Goal: Transaction & Acquisition: Purchase product/service

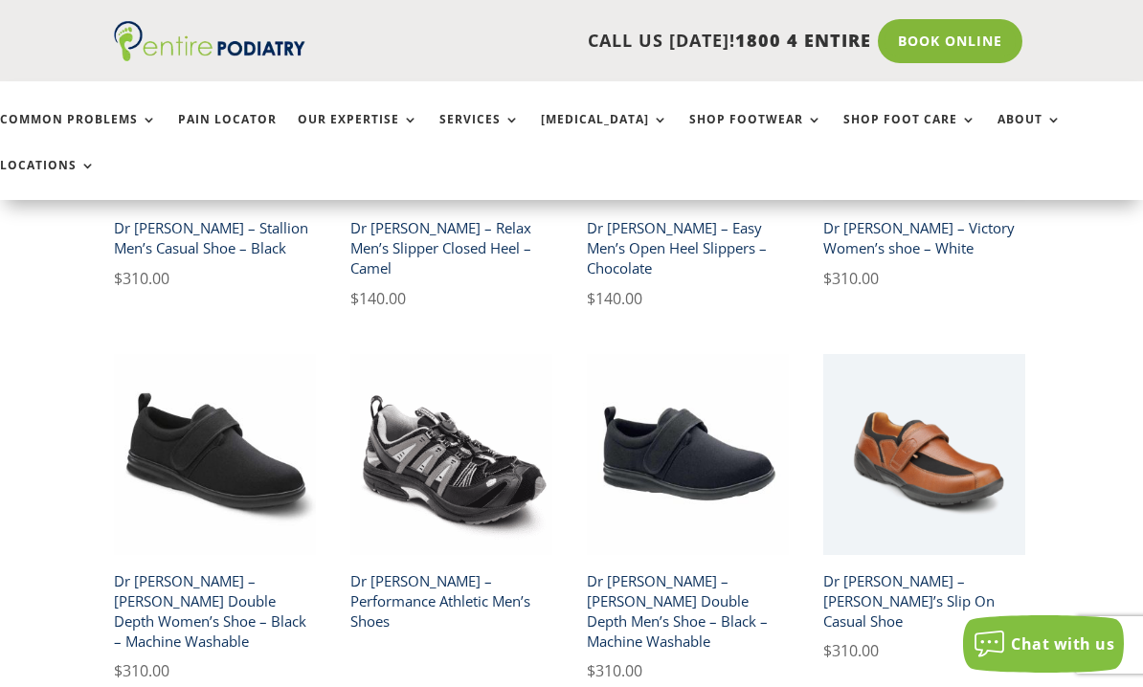
scroll to position [2744, 0]
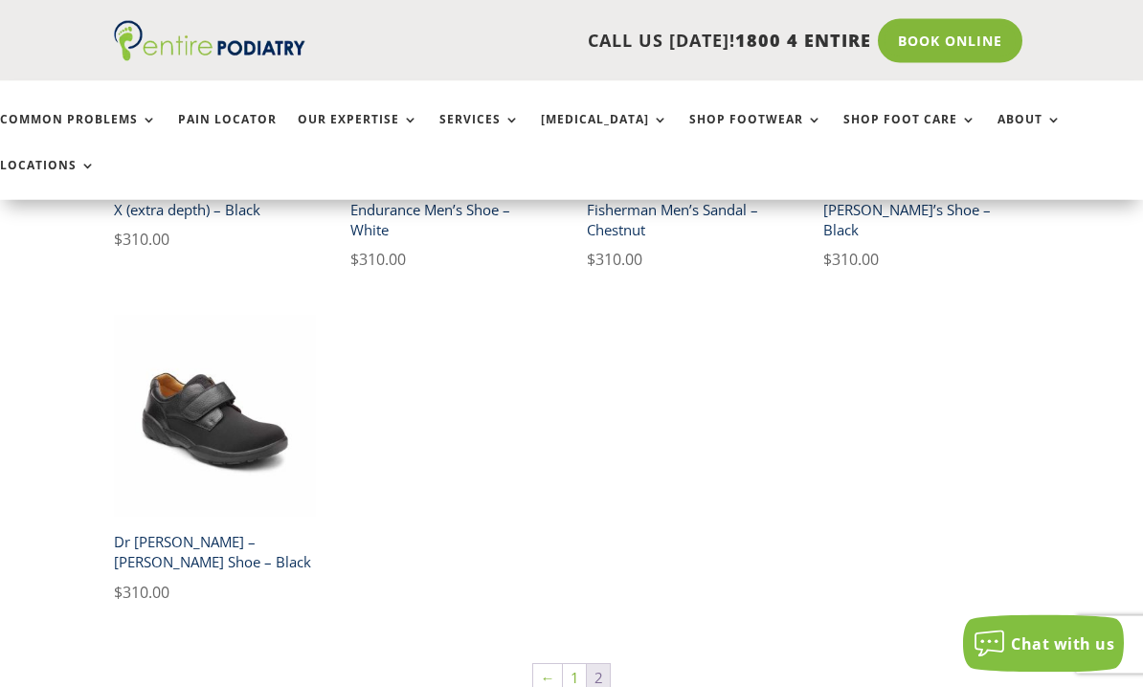
scroll to position [1056, 0]
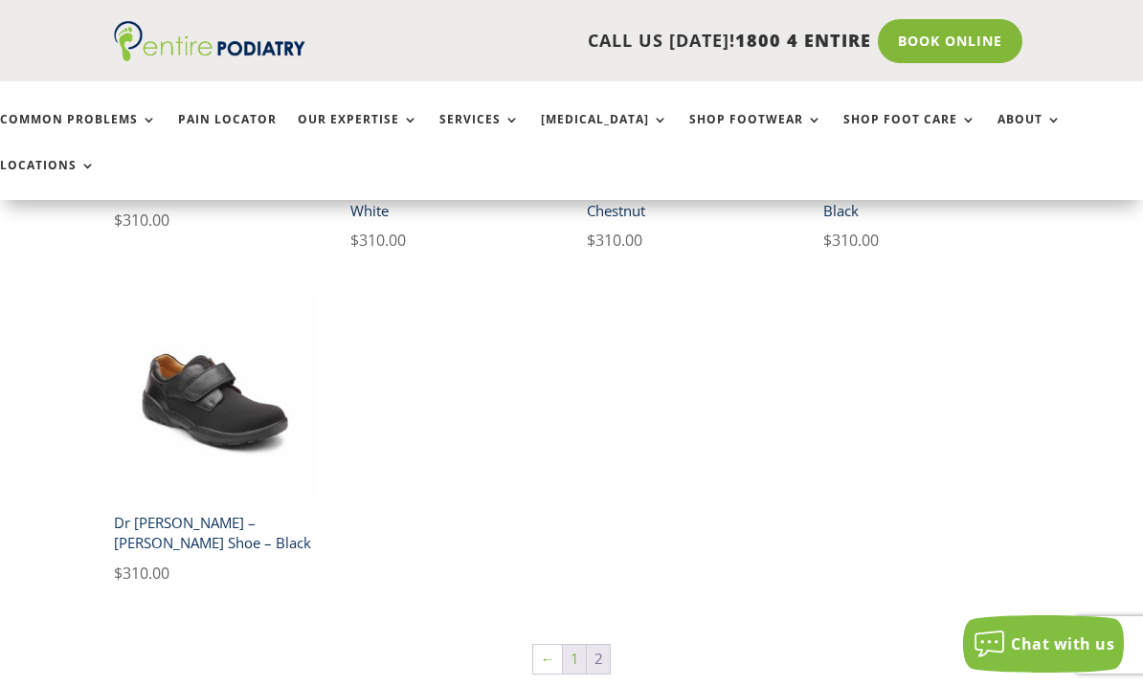
click at [572, 645] on link "1" at bounding box center [574, 659] width 23 height 29
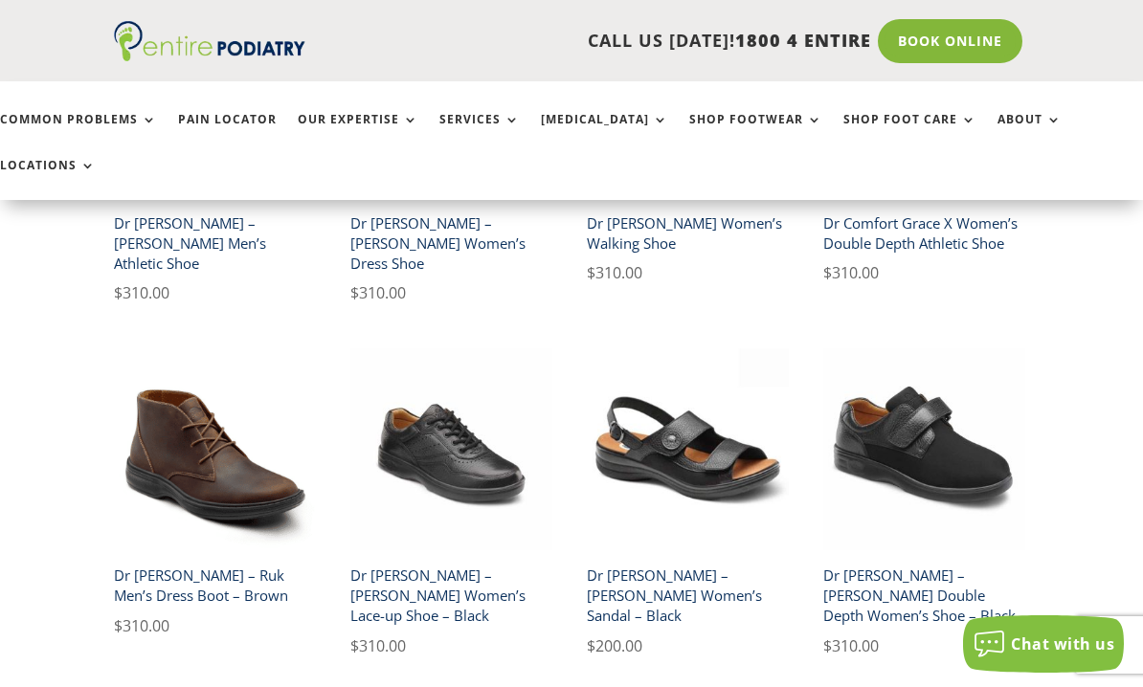
scroll to position [1045, 0]
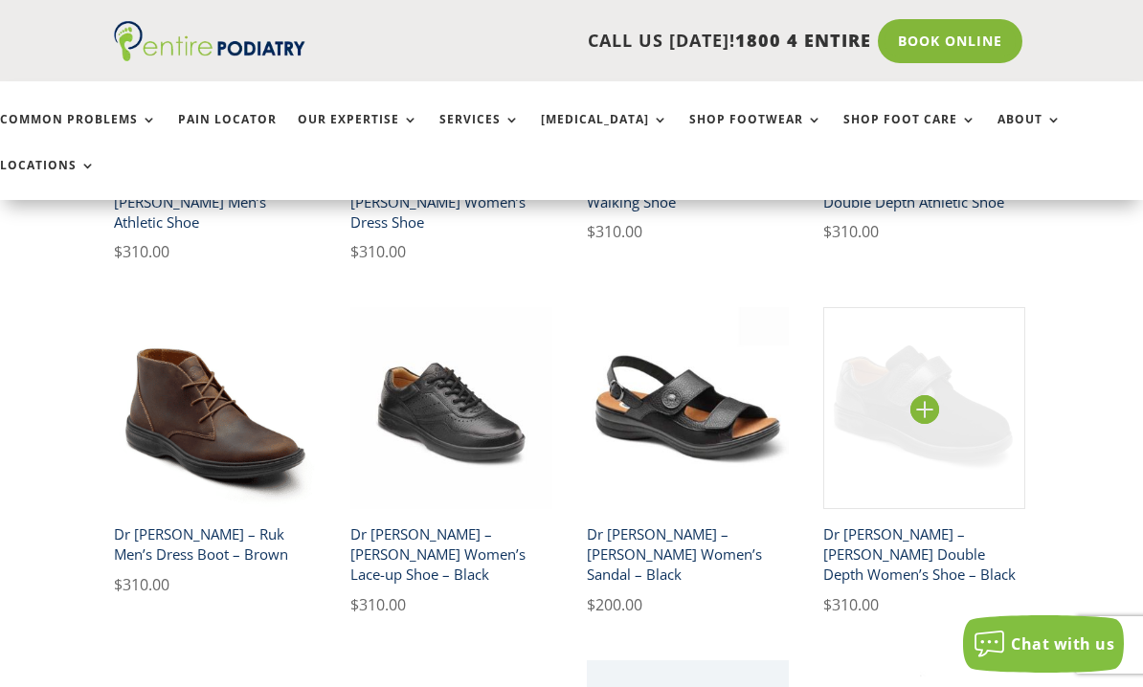
click at [893, 320] on img at bounding box center [924, 408] width 202 height 202
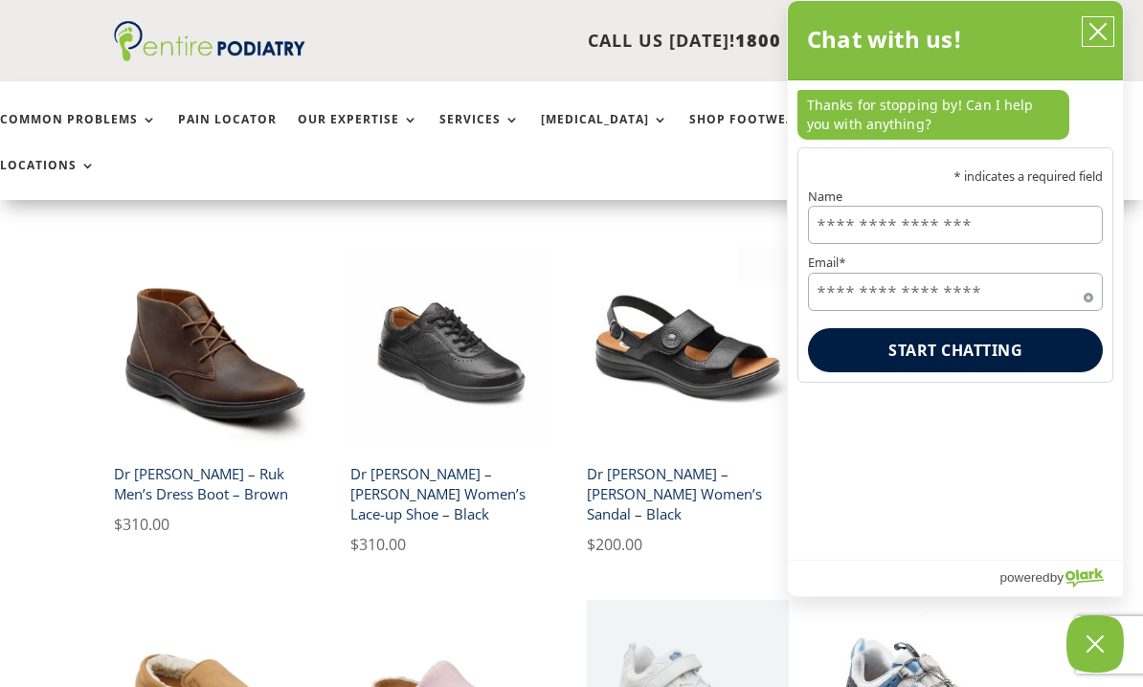
click at [1092, 20] on button "close chatbox" at bounding box center [1098, 31] width 31 height 29
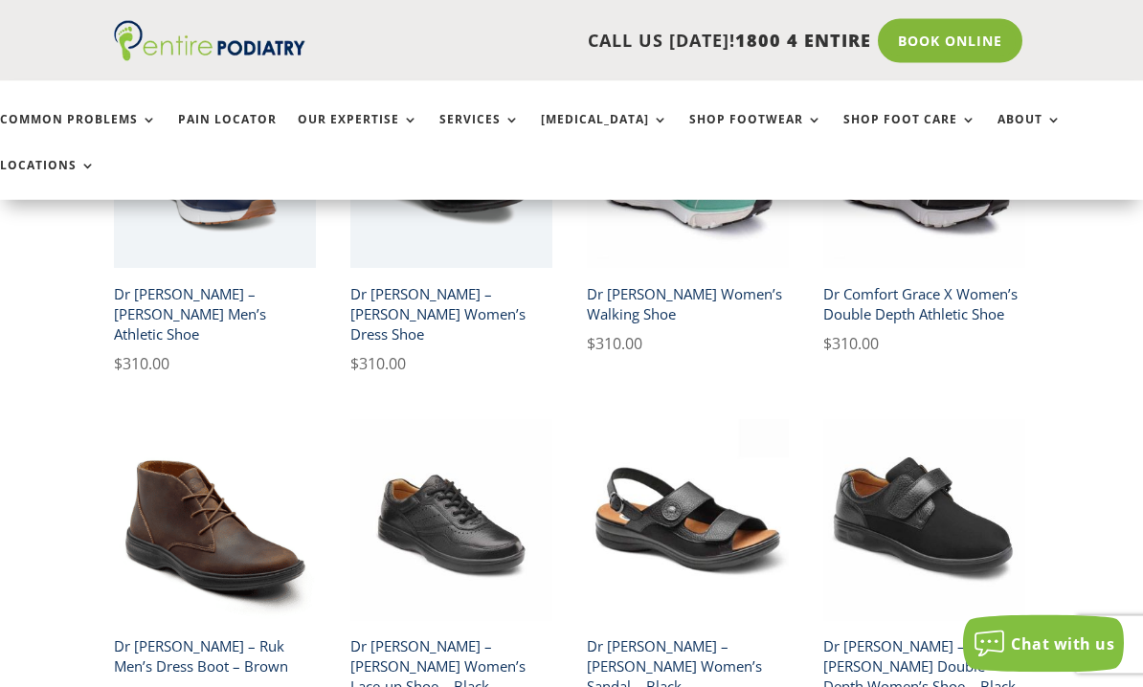
scroll to position [862, 0]
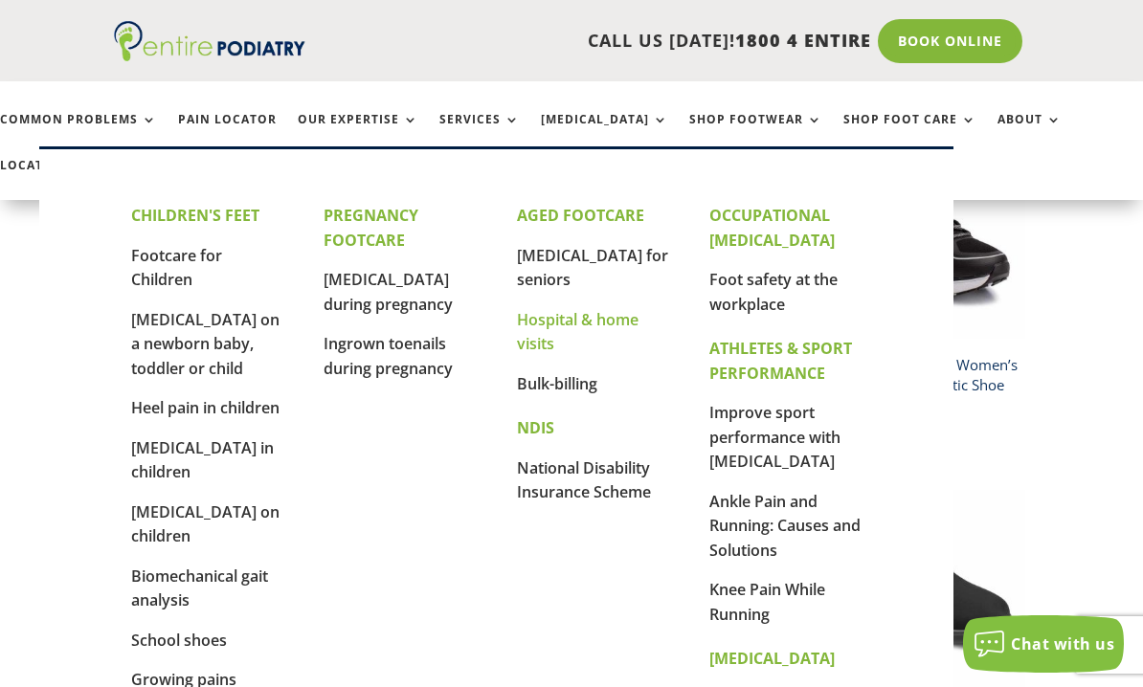
click at [545, 309] on link "Hospital & home visits" at bounding box center [578, 332] width 122 height 46
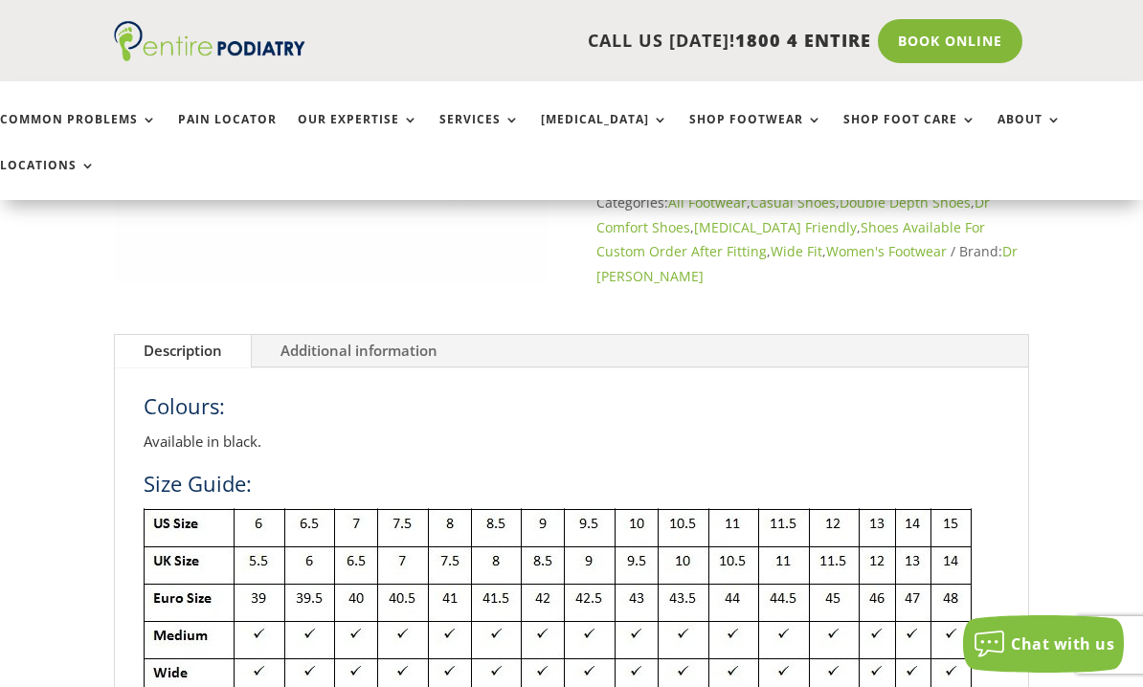
scroll to position [483, 0]
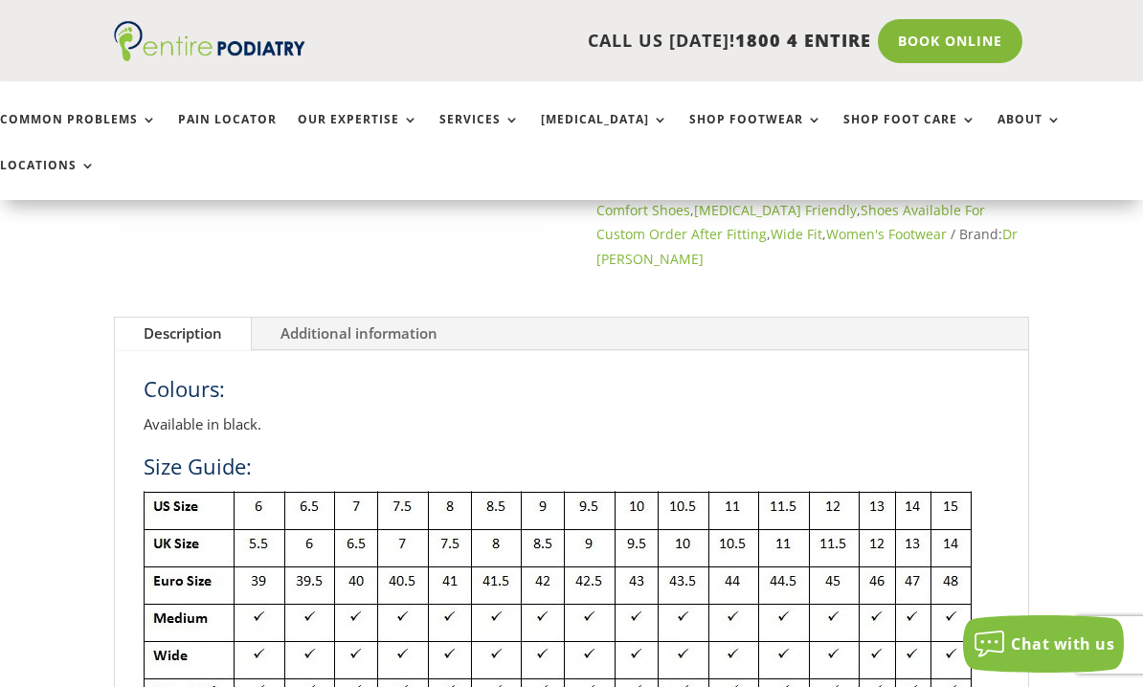
click at [321, 318] on link "Additional information" at bounding box center [359, 334] width 214 height 33
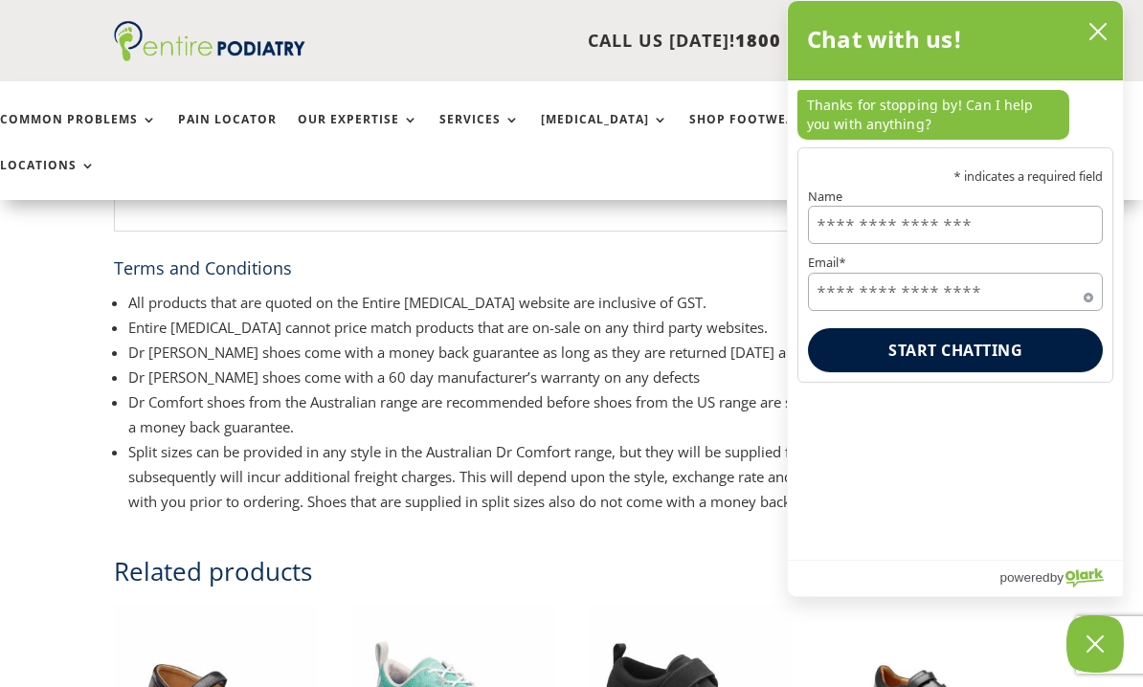
scroll to position [739, 0]
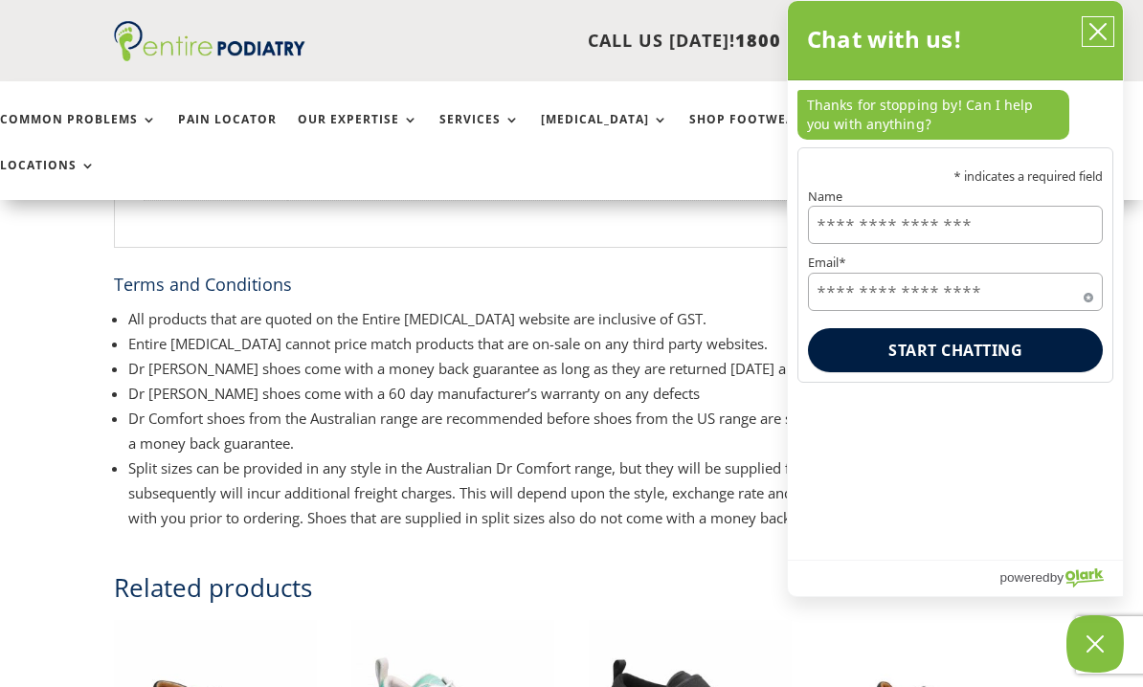
click at [1094, 34] on icon "close chatbox" at bounding box center [1098, 31] width 19 height 19
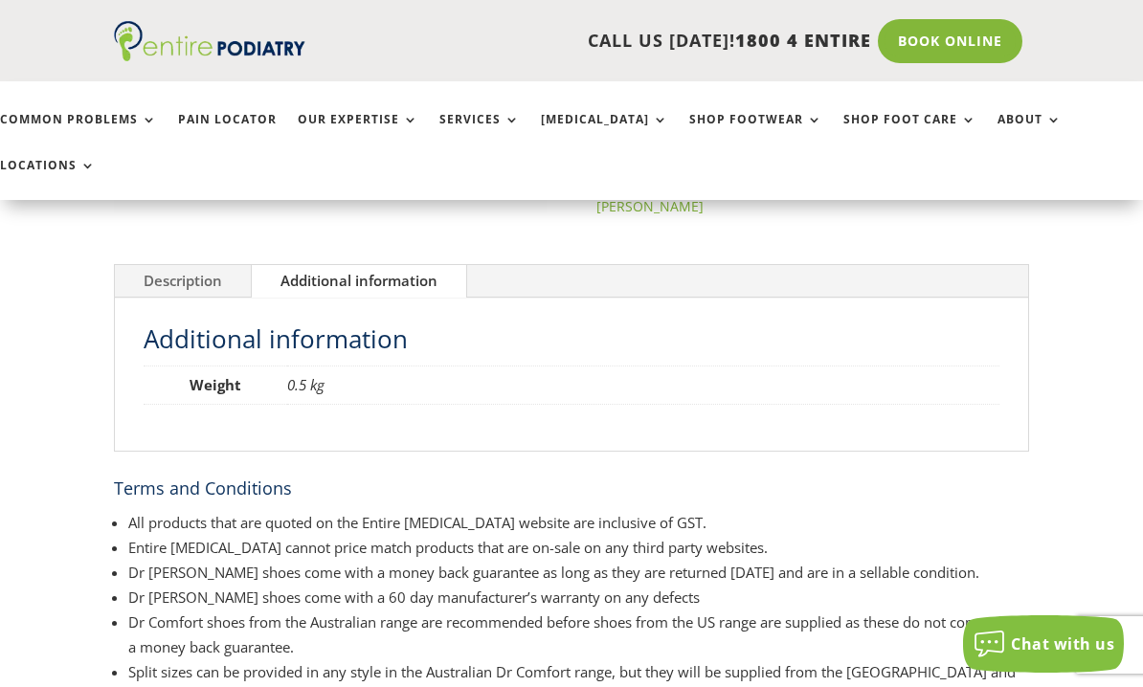
scroll to position [534, 0]
click at [164, 266] on link "Description" at bounding box center [183, 282] width 136 height 33
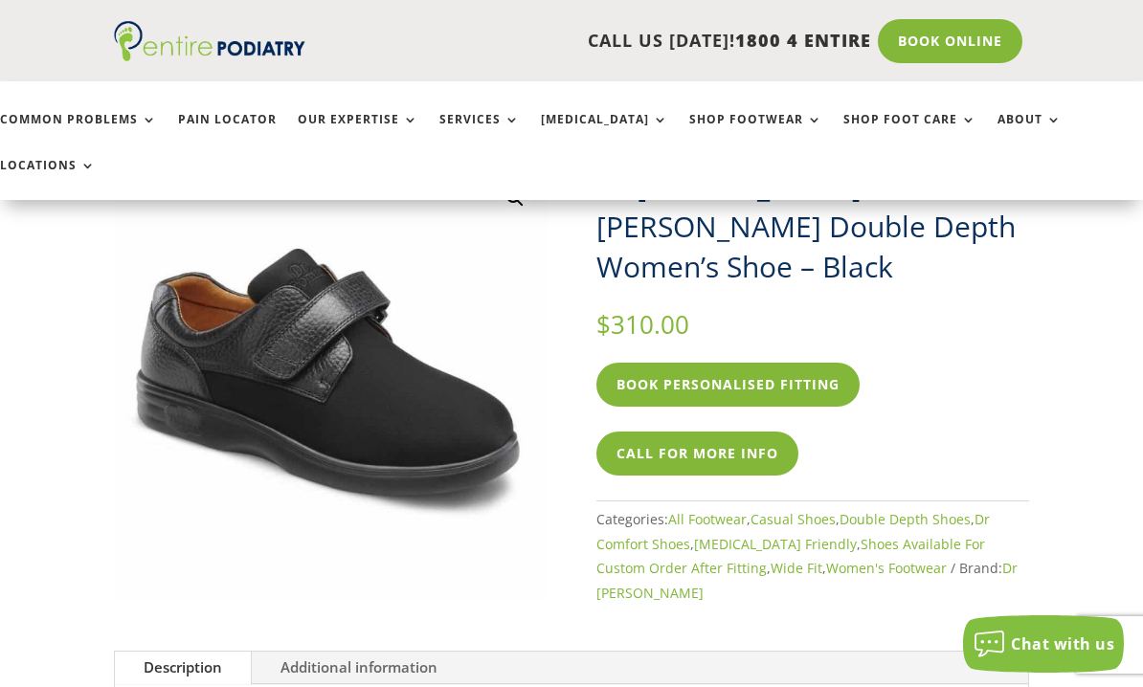
scroll to position [0, 0]
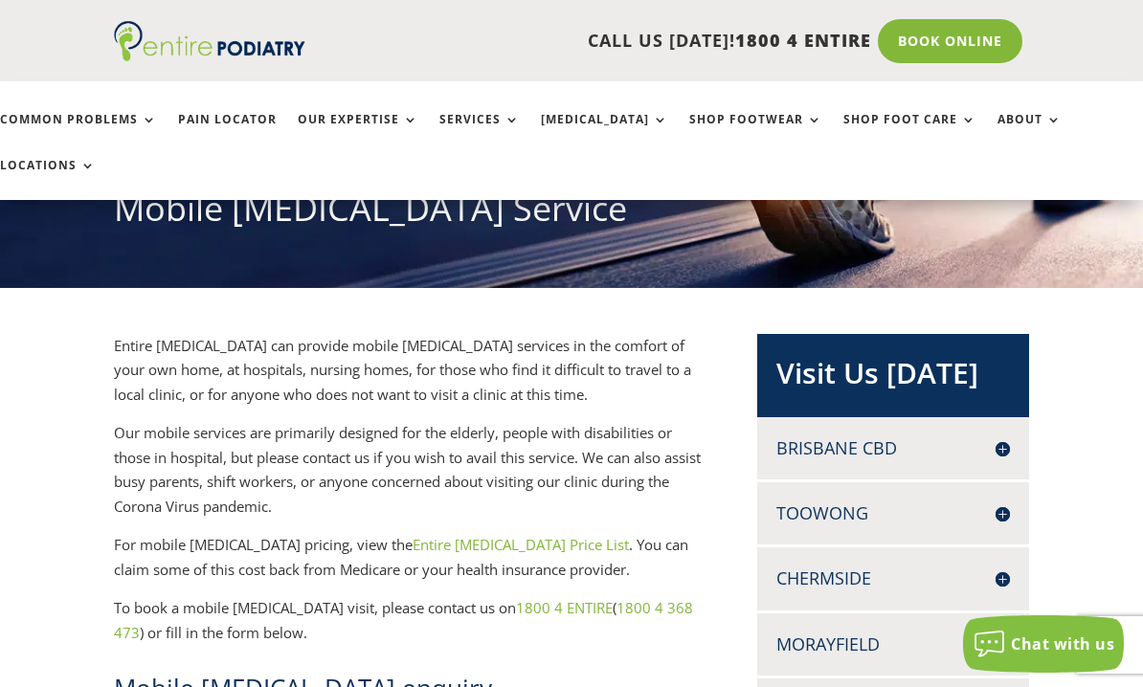
scroll to position [247, 0]
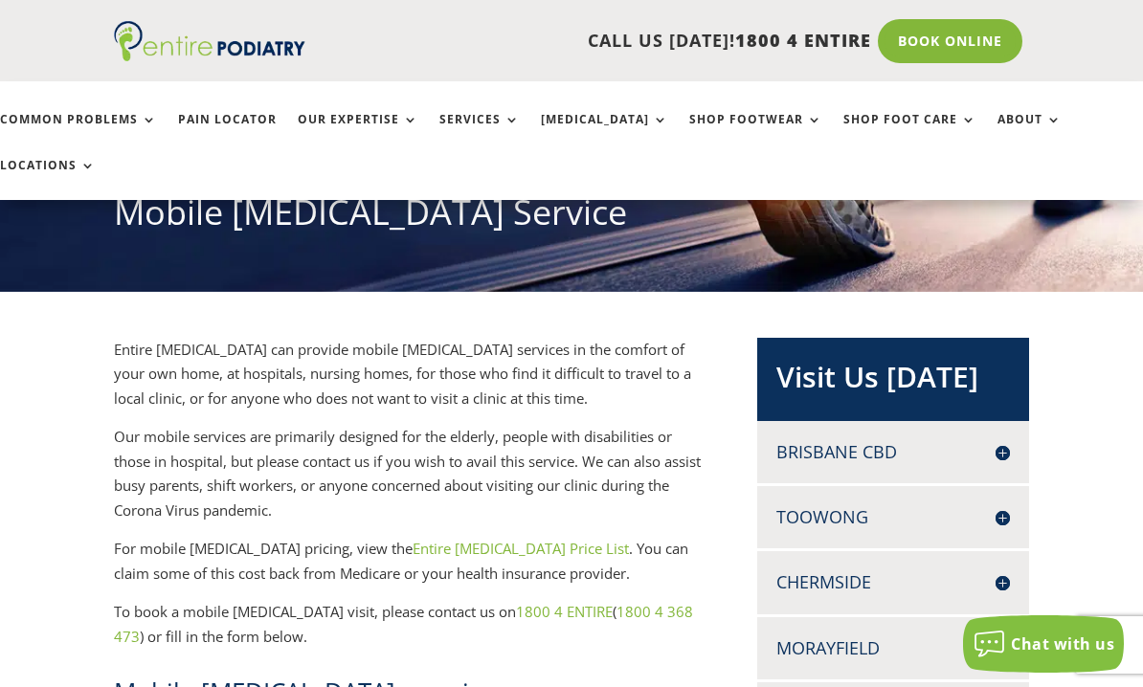
click at [413, 539] on link "Entire [MEDICAL_DATA] Price List" at bounding box center [521, 548] width 216 height 19
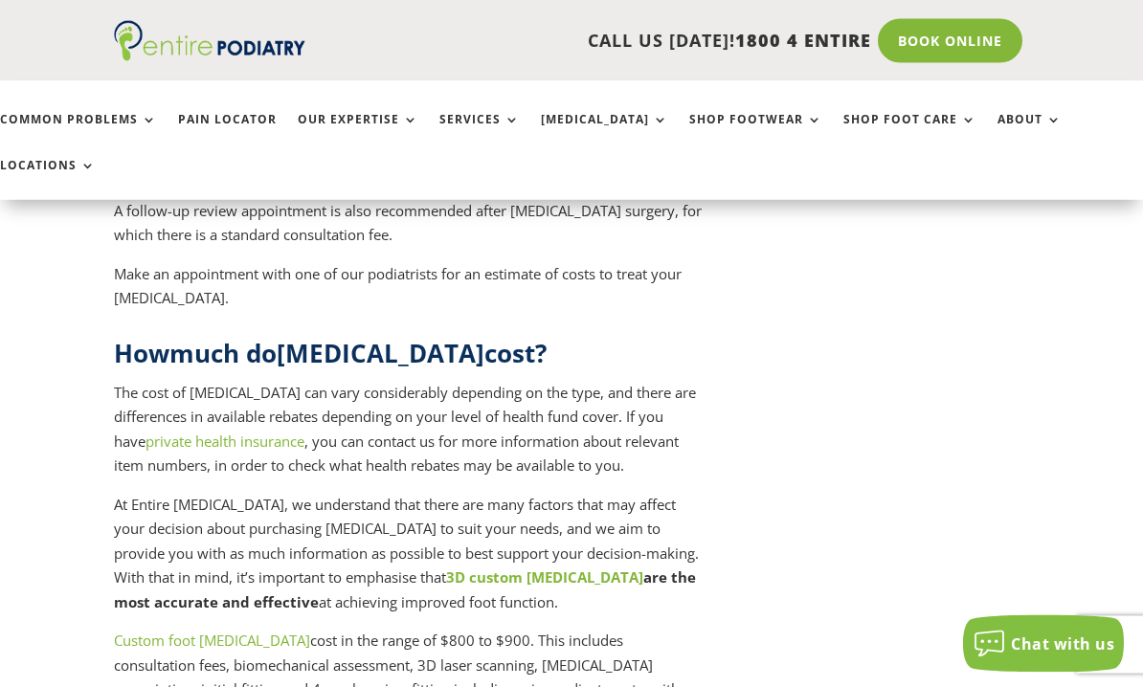
scroll to position [5023, 0]
click at [153, 631] on link "Custom foot orthotics" at bounding box center [212, 640] width 196 height 19
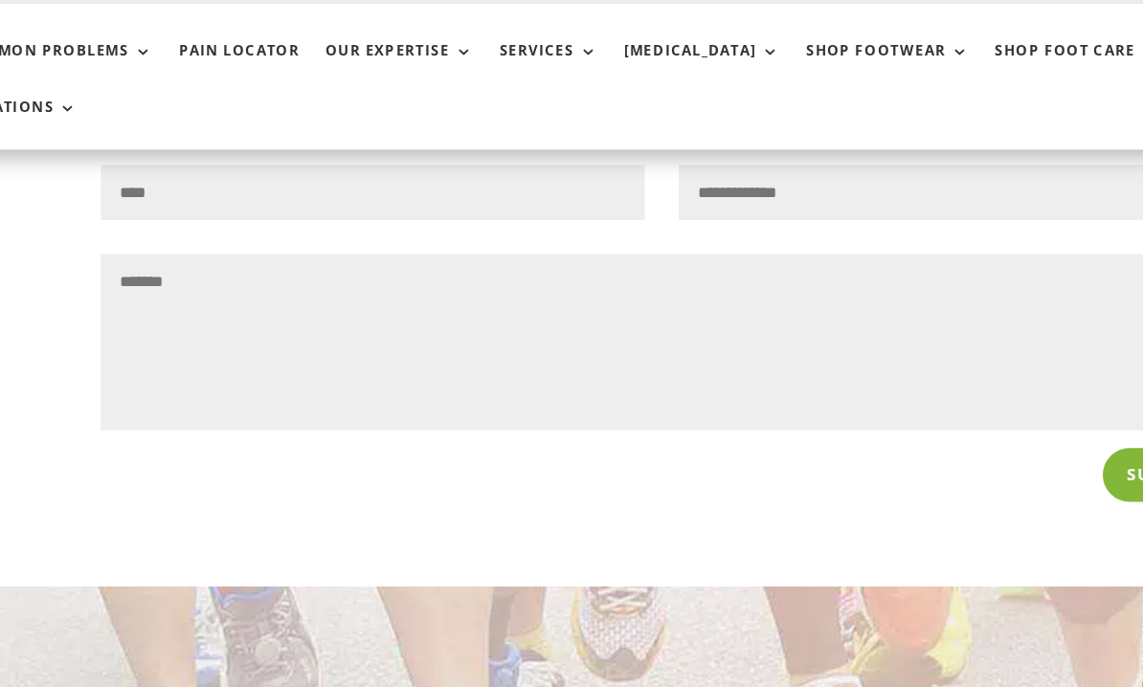
scroll to position [2726, 0]
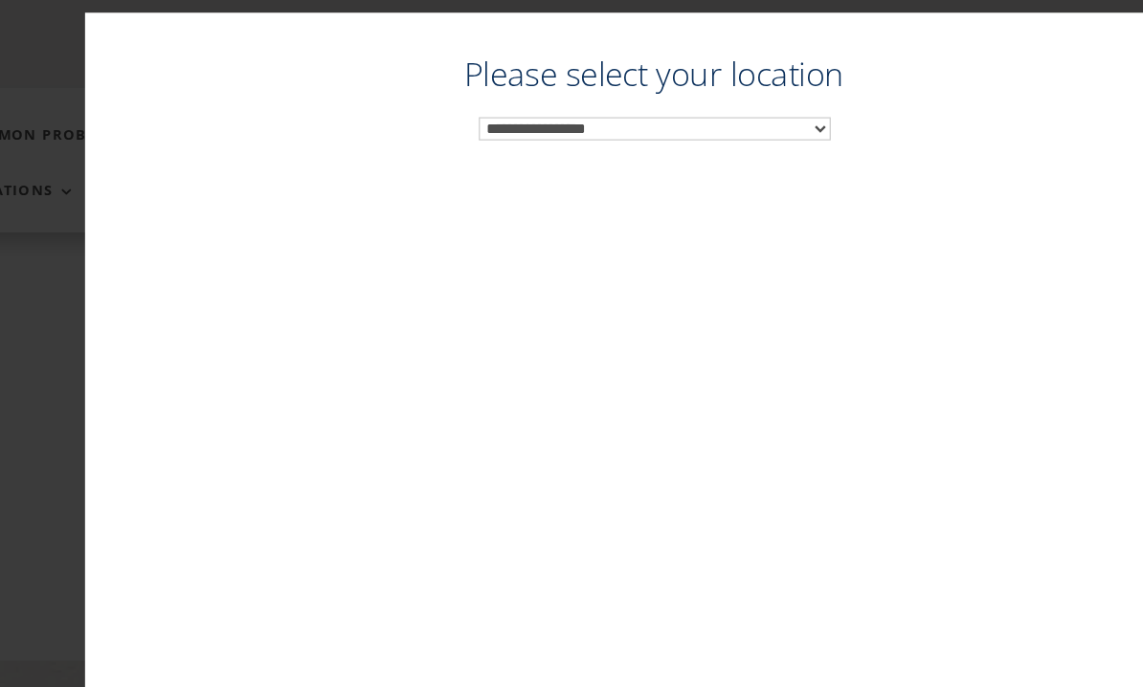
scroll to position [2610, 0]
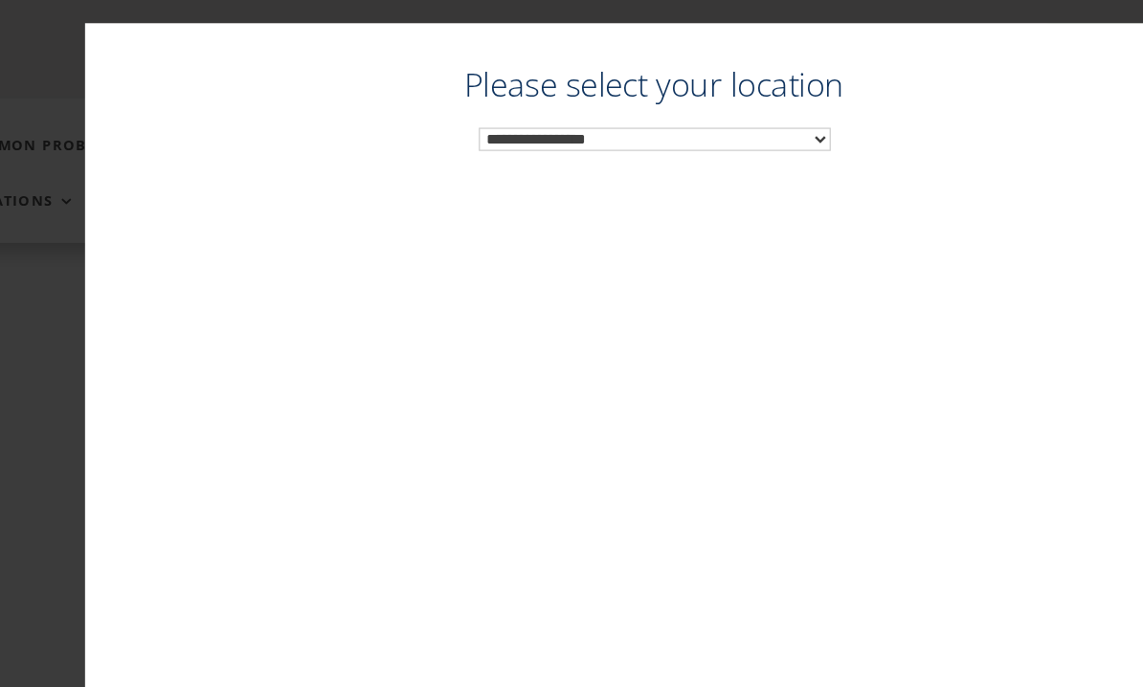
click at [448, 119] on select "**********" at bounding box center [572, 114] width 290 height 19
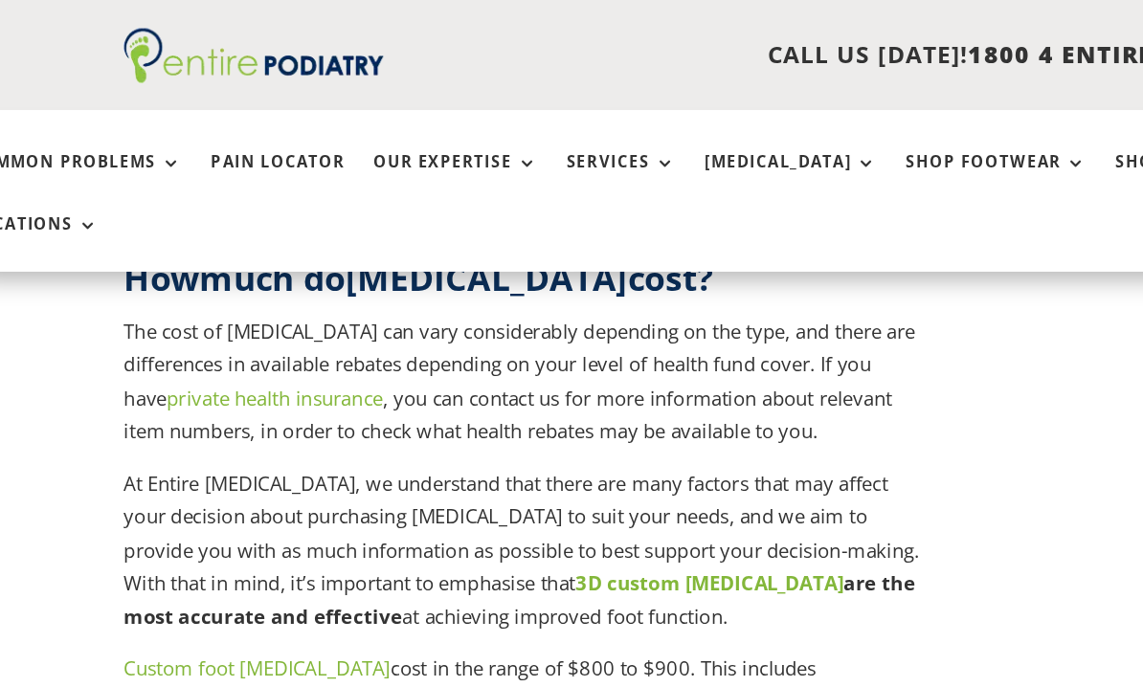
scroll to position [5165, 0]
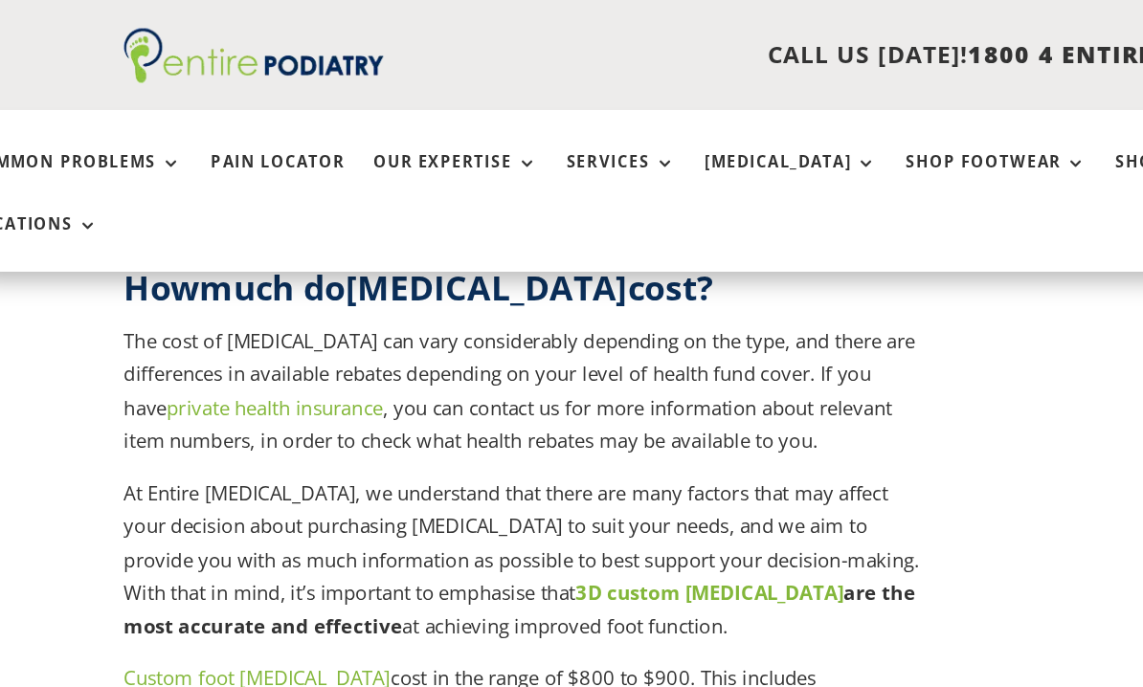
click at [114, 601] on link "CFA orthotics" at bounding box center [184, 610] width 140 height 19
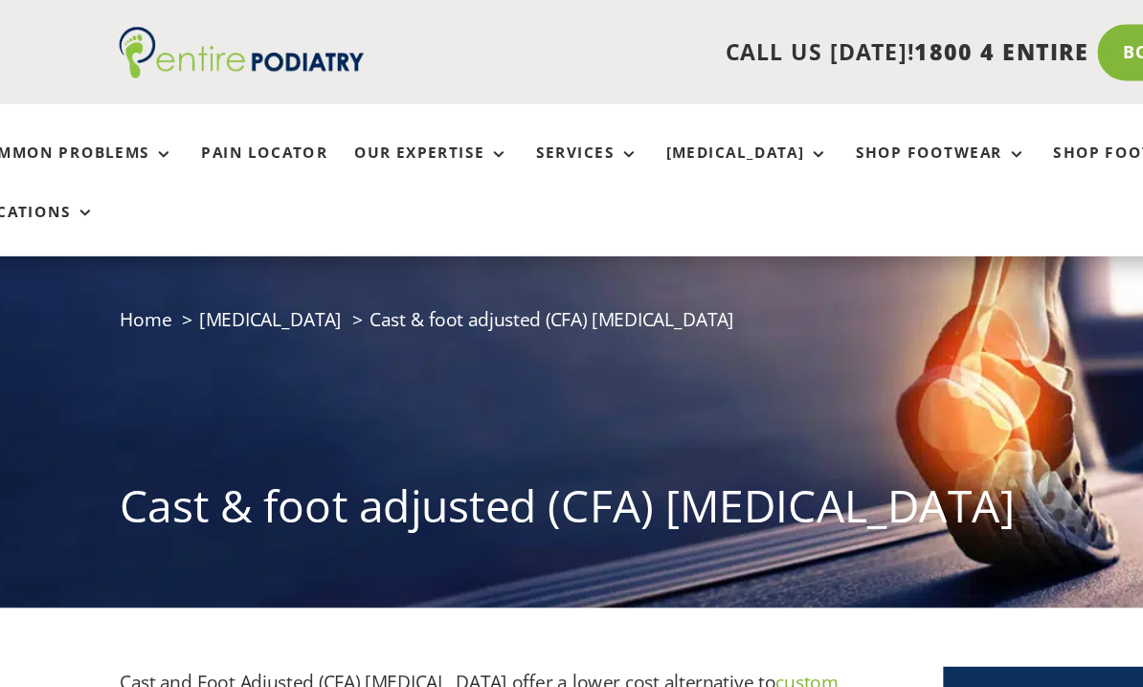
scroll to position [51, 0]
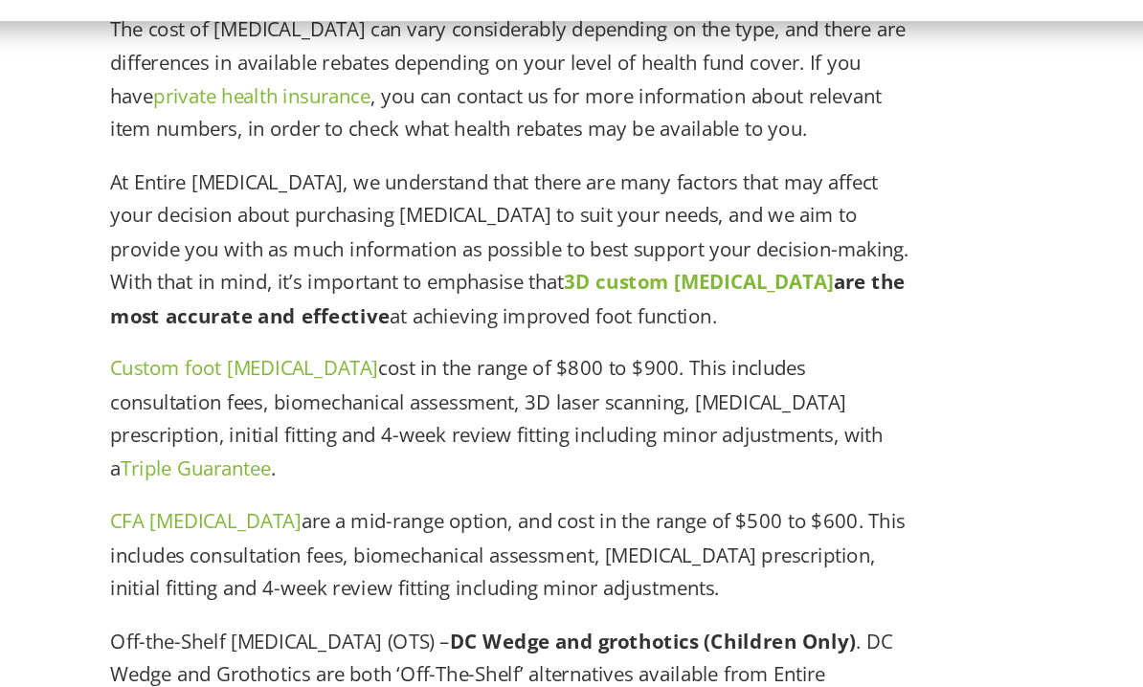
scroll to position [5024, 0]
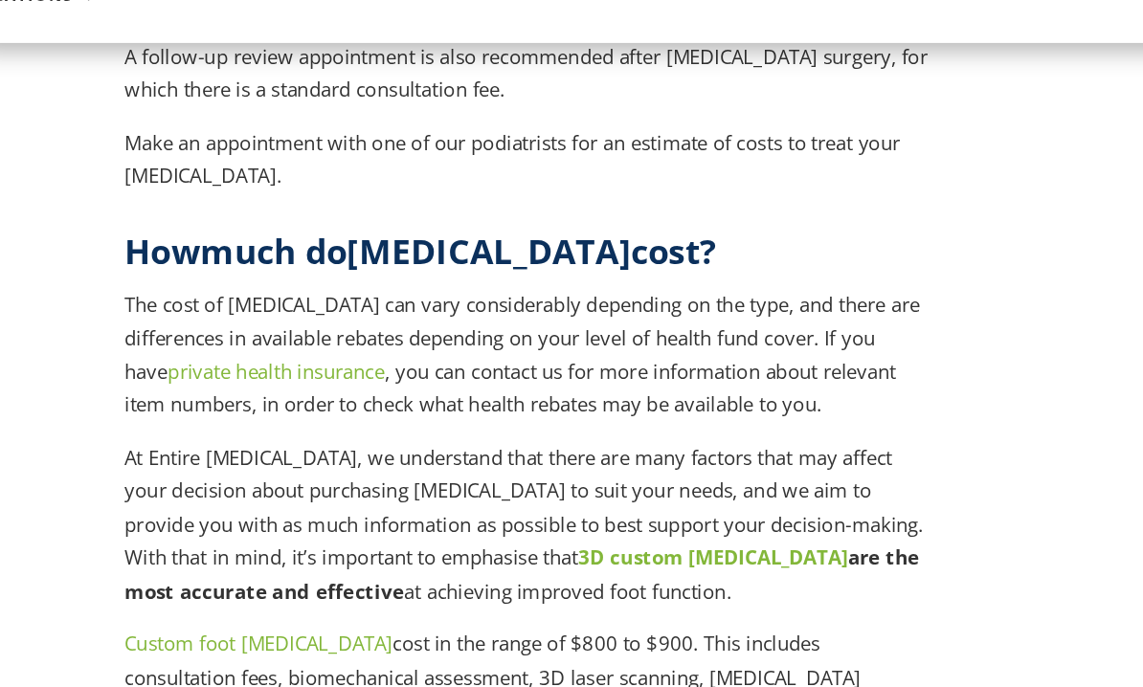
click at [114, 630] on link "Custom foot [MEDICAL_DATA]" at bounding box center [212, 639] width 196 height 19
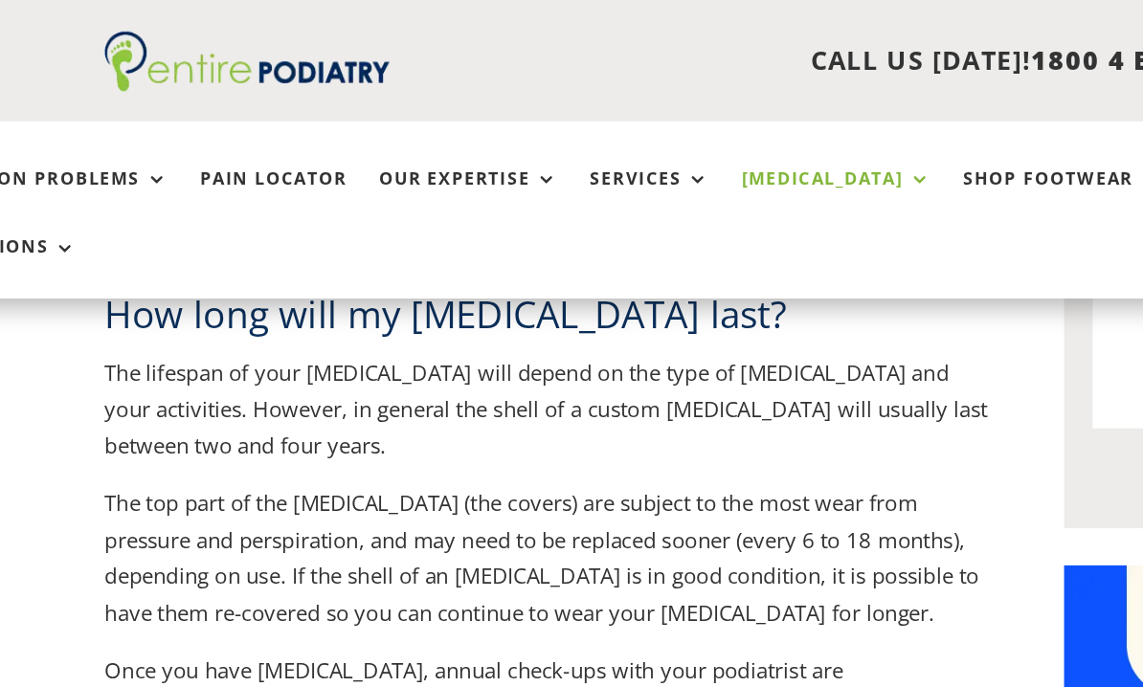
scroll to position [1406, 0]
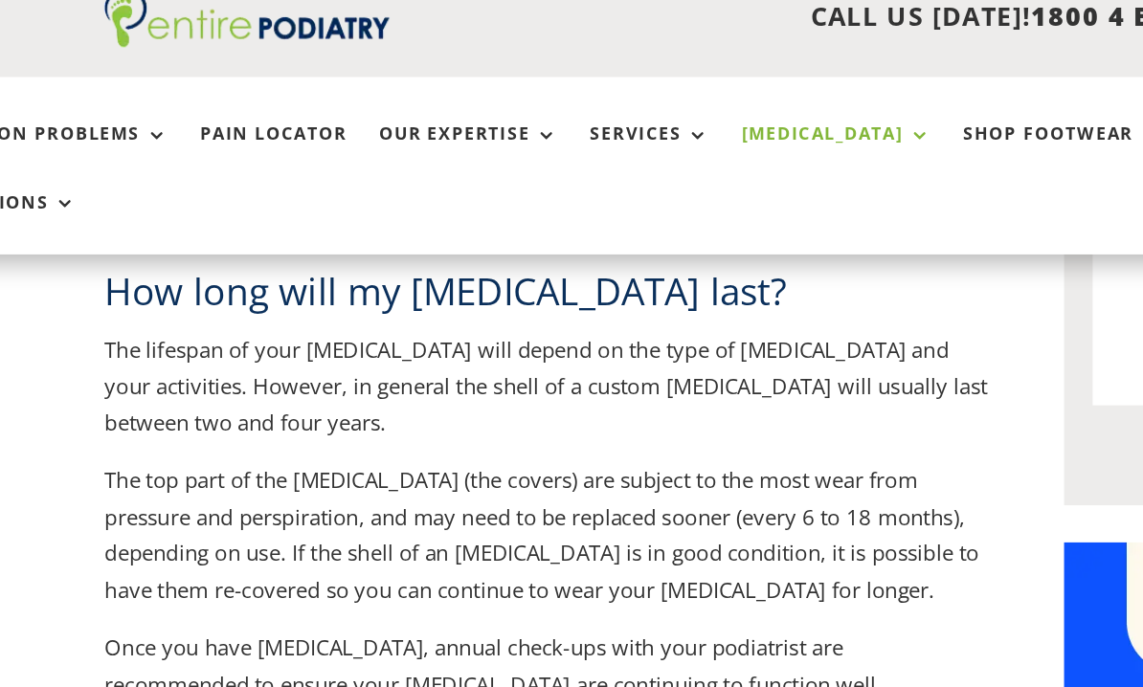
click at [541, 113] on link "[MEDICAL_DATA]" at bounding box center [604, 133] width 127 height 41
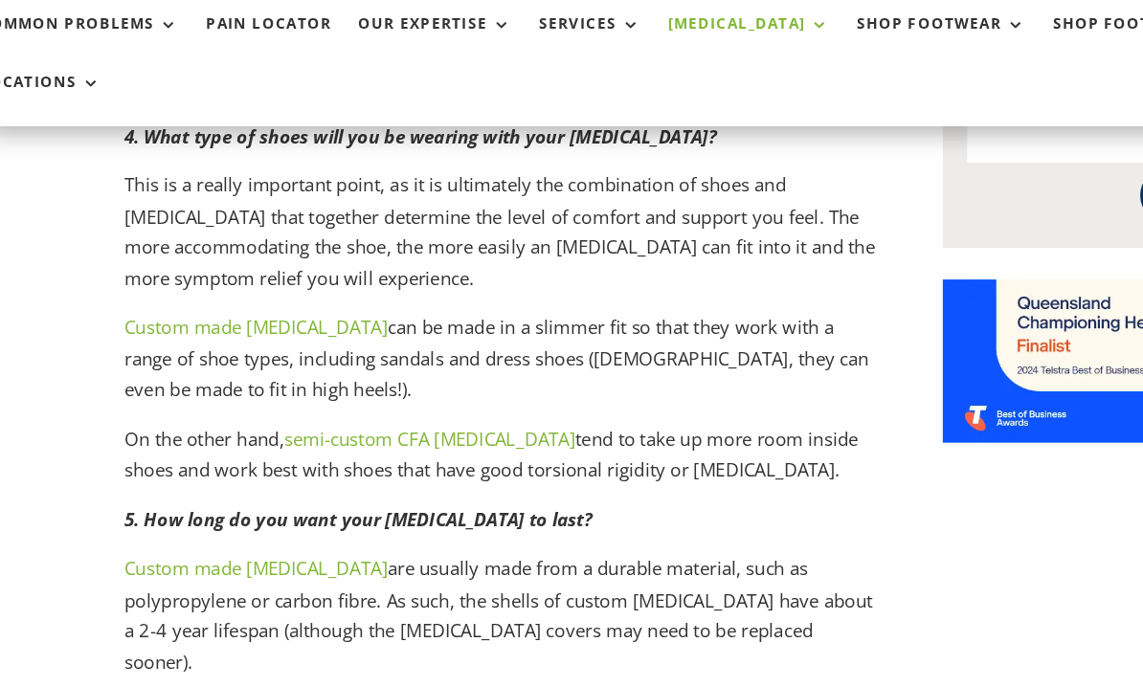
scroll to position [1481, 0]
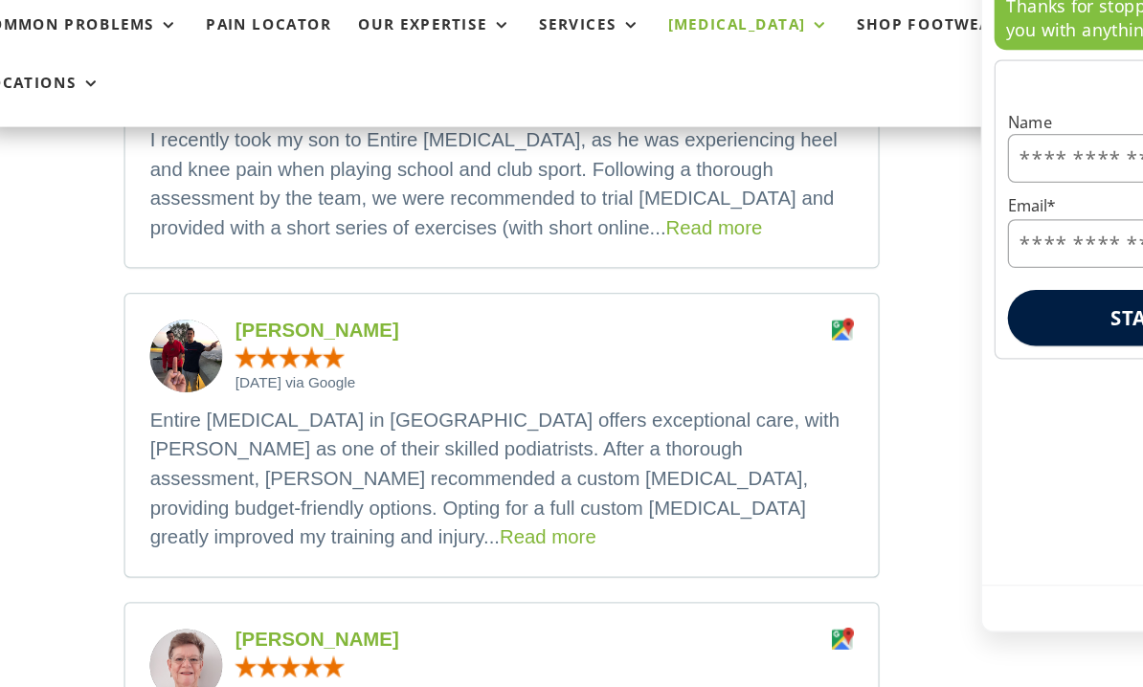
scroll to position [3655, 0]
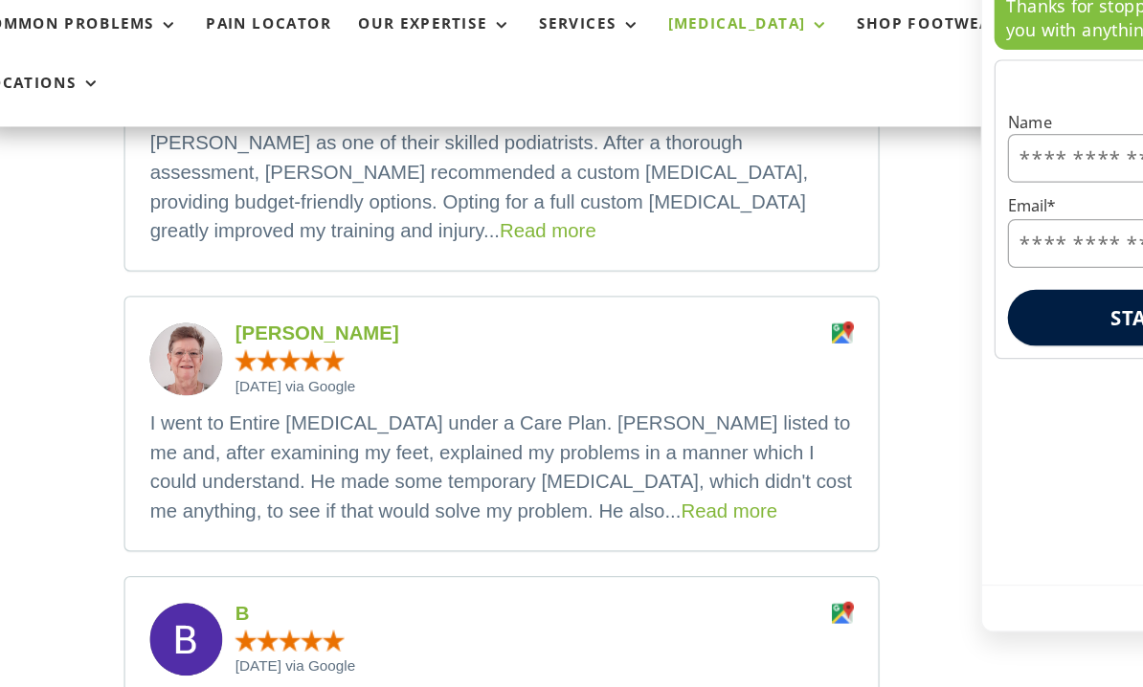
scroll to position [3897, 0]
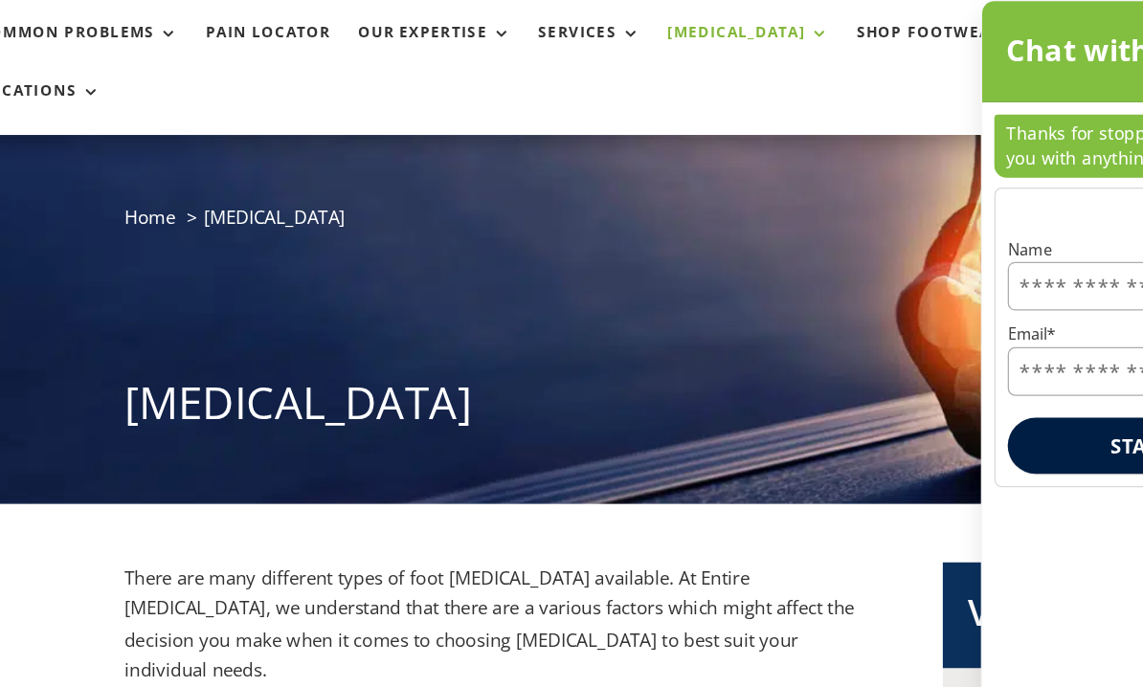
scroll to position [0, 0]
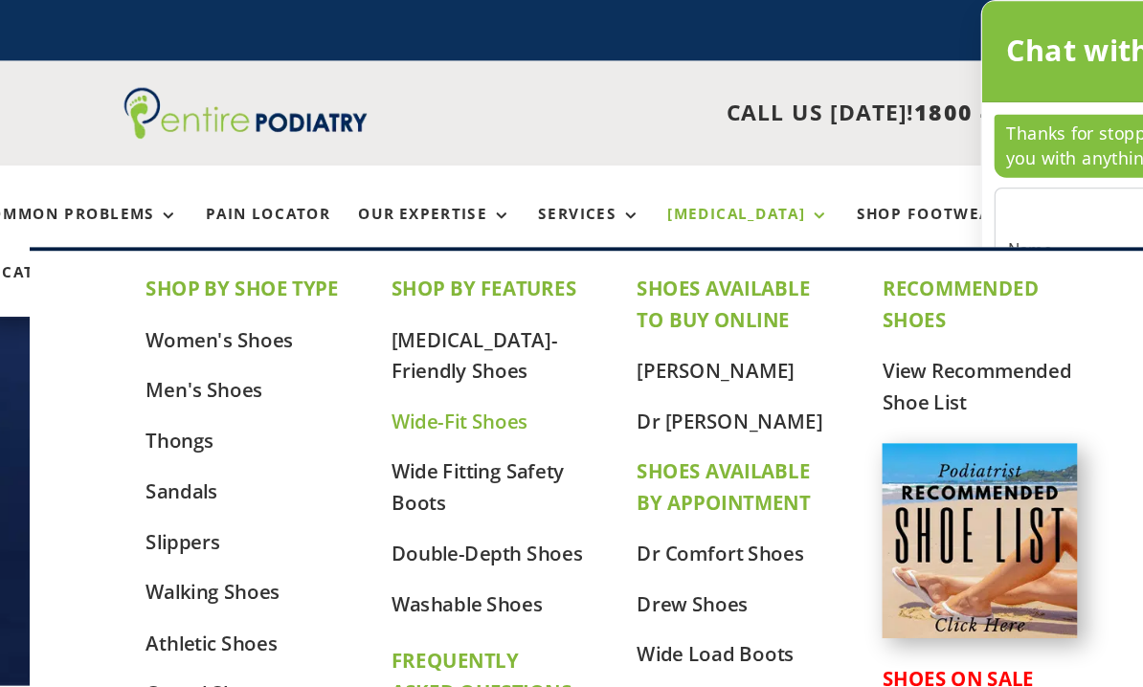
click at [330, 333] on link "Wide-Fit Shoes" at bounding box center [377, 331] width 107 height 21
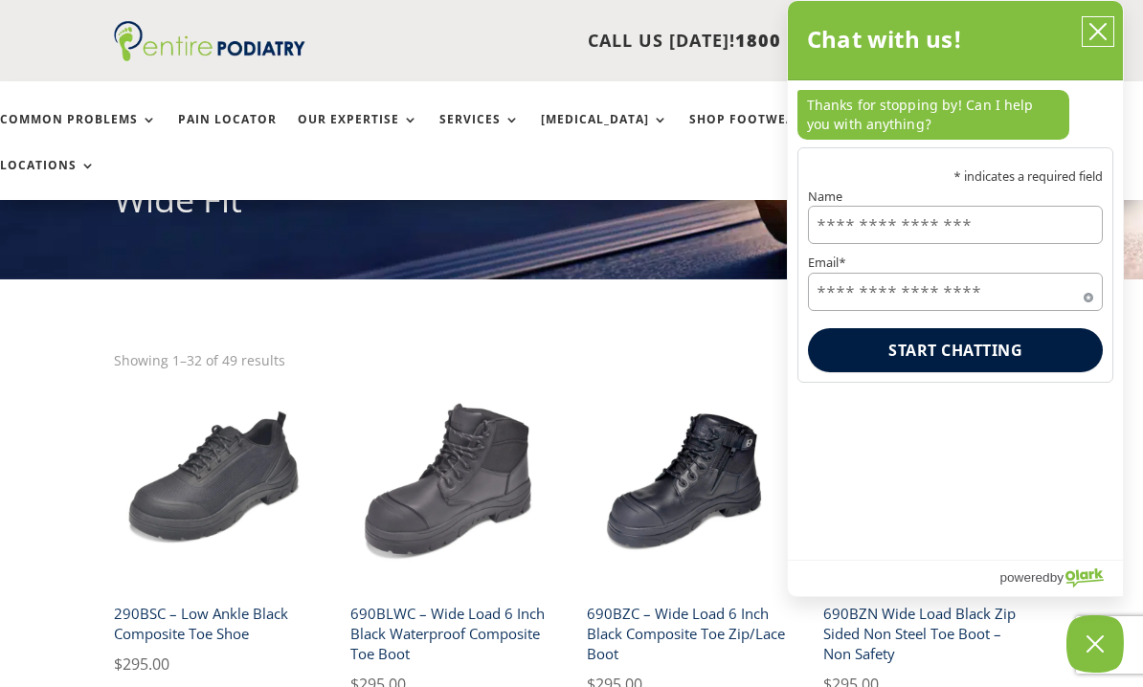
click at [1099, 35] on icon "close chatbox" at bounding box center [1098, 31] width 19 height 19
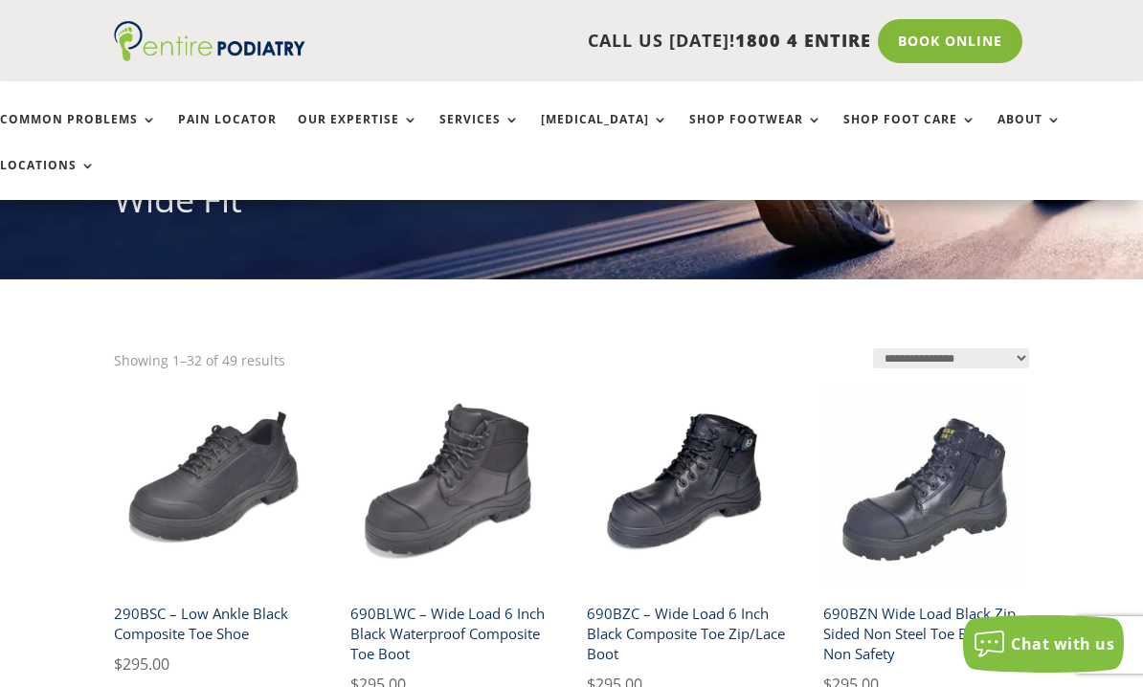
click at [943, 348] on select "**********" at bounding box center [951, 358] width 156 height 20
click at [1018, 348] on select "**********" at bounding box center [951, 358] width 156 height 20
click at [1019, 348] on select "**********" at bounding box center [951, 358] width 156 height 20
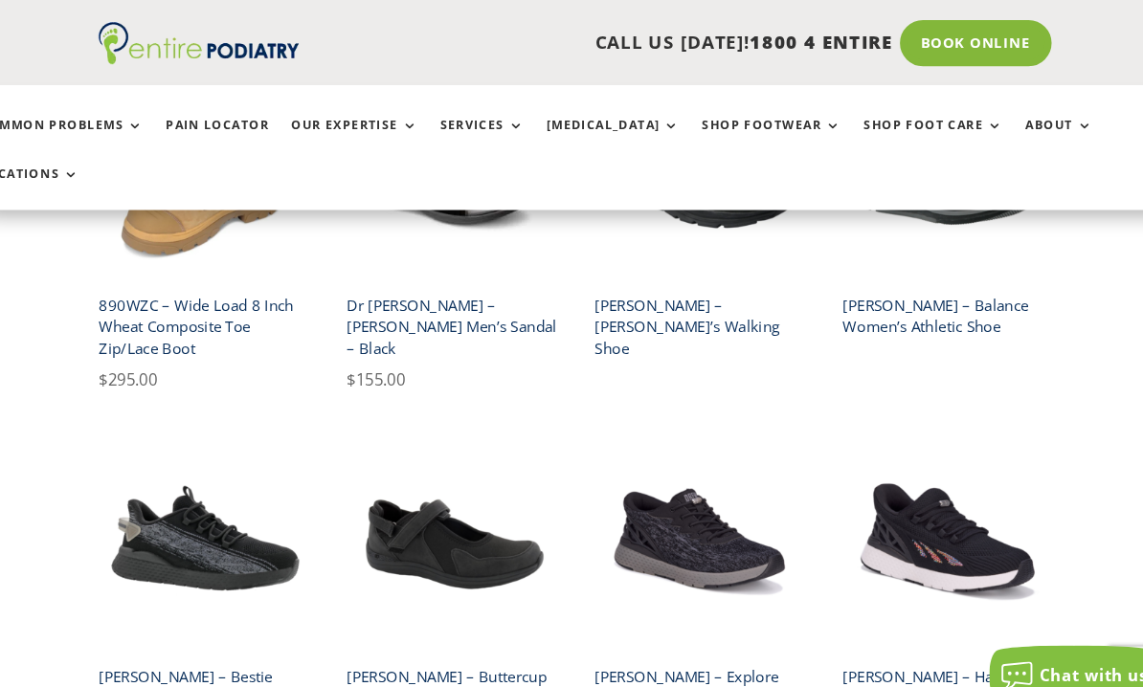
scroll to position [1305, 0]
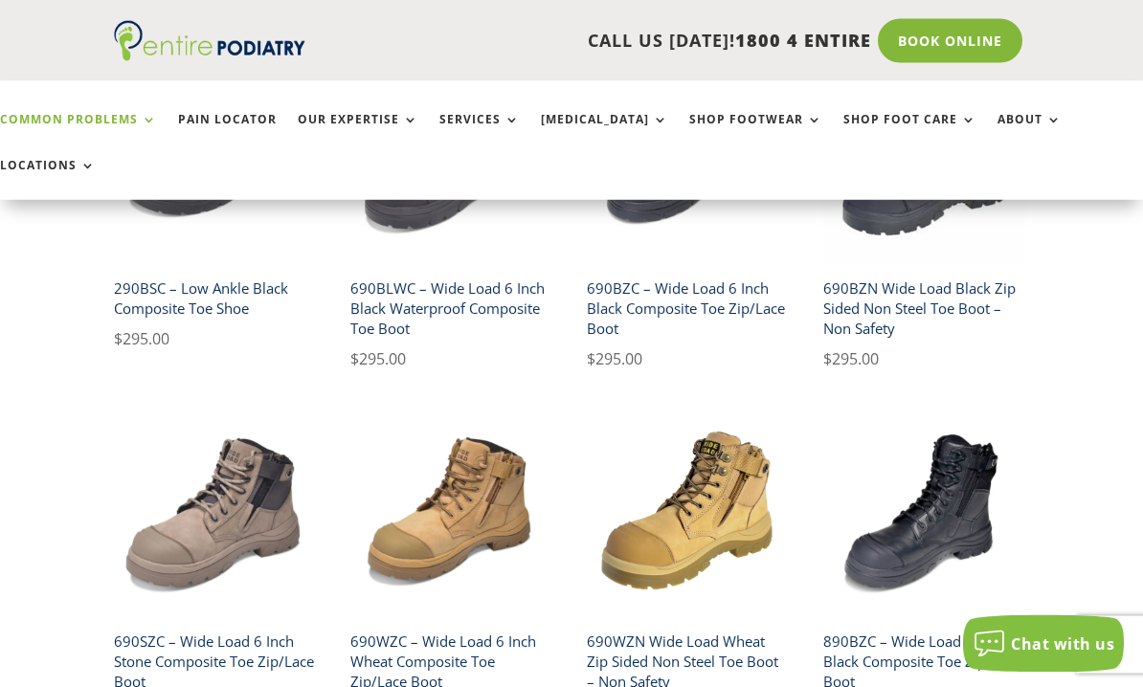
scroll to position [585, 0]
click at [199, 128] on link "Pain Locator" at bounding box center [227, 133] width 99 height 41
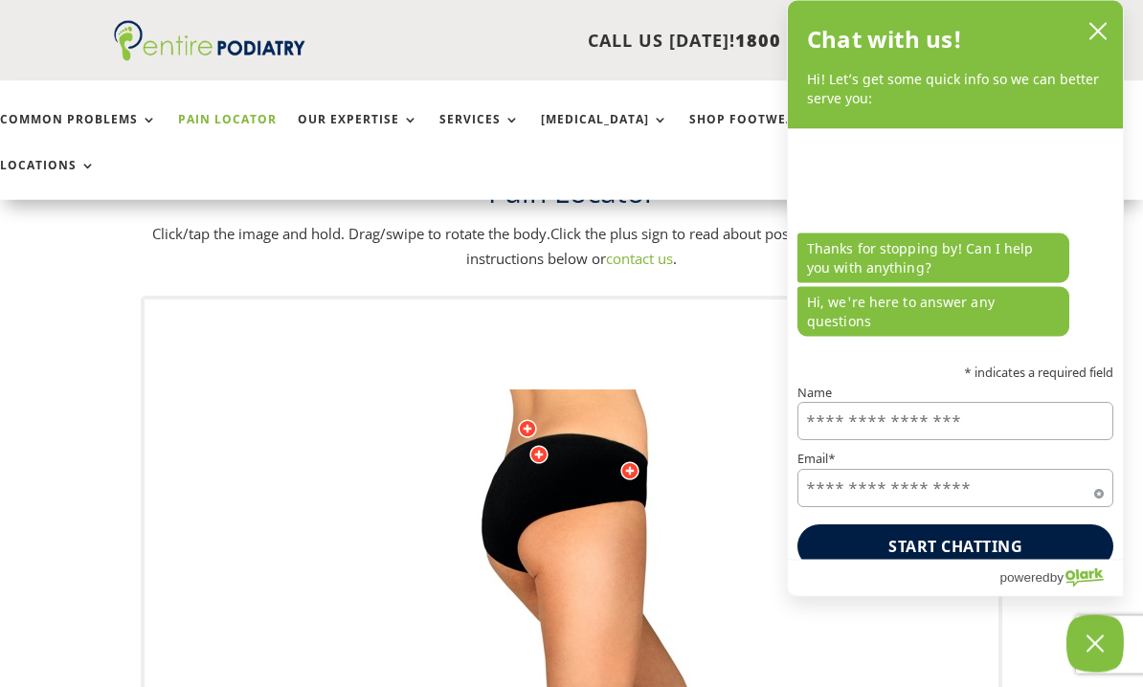
scroll to position [97, 0]
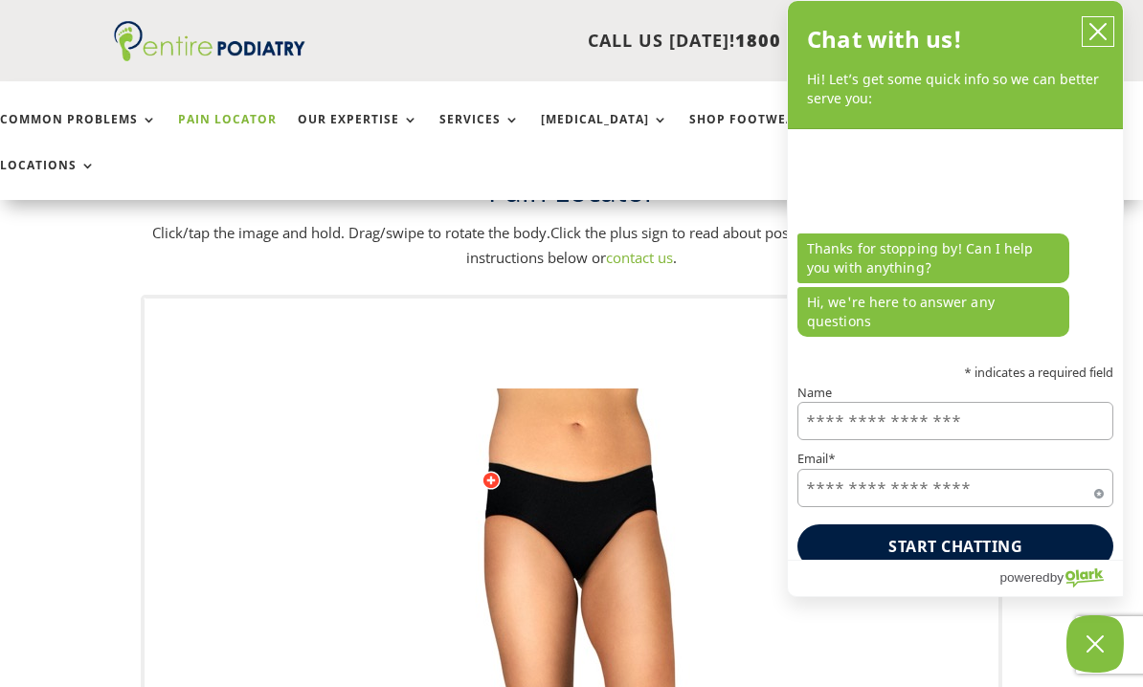
click at [1108, 40] on button "close chatbox" at bounding box center [1098, 31] width 31 height 29
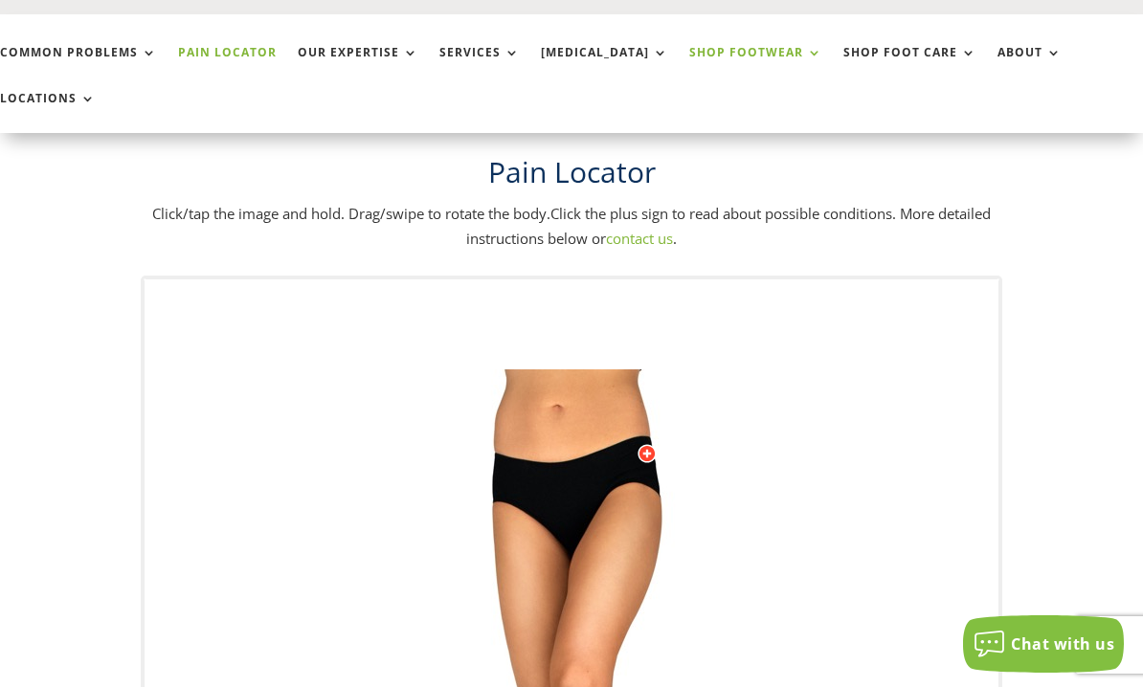
scroll to position [11, 0]
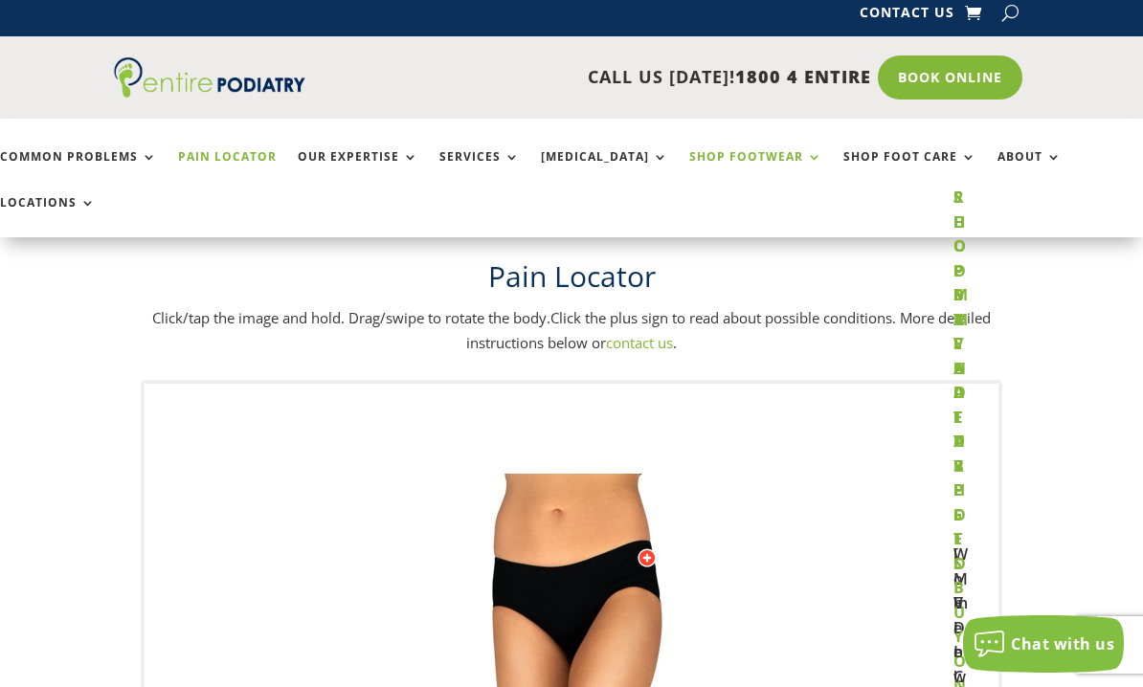
click at [702, 160] on link "Shop Footwear" at bounding box center [755, 170] width 133 height 41
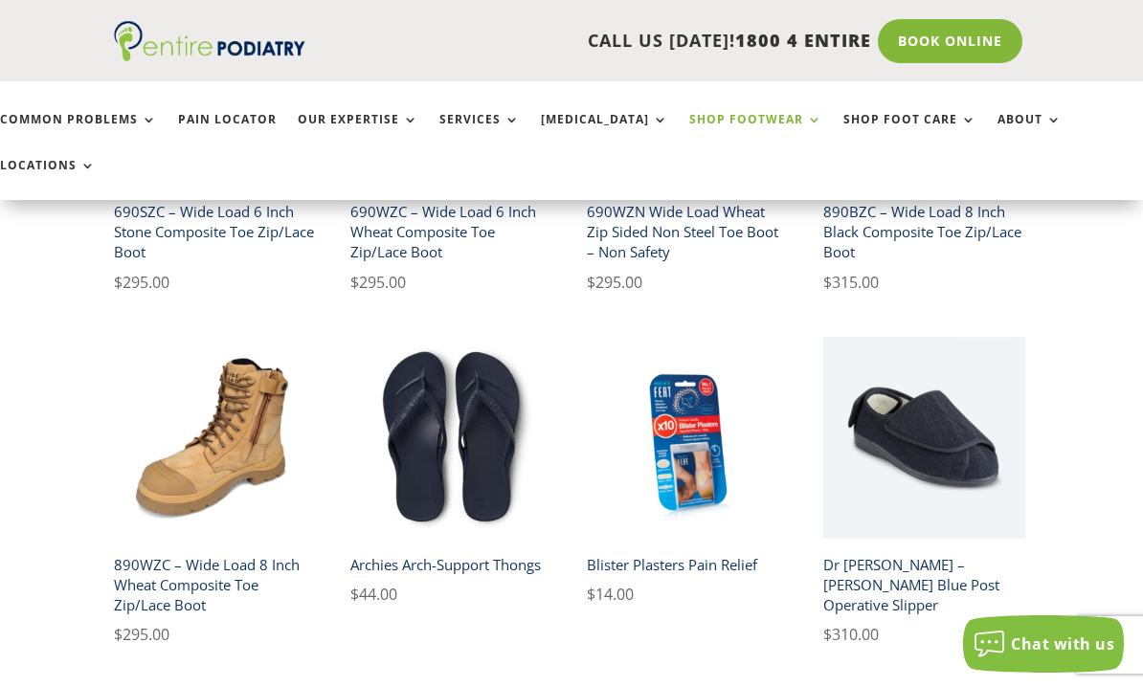
scroll to position [1162, 0]
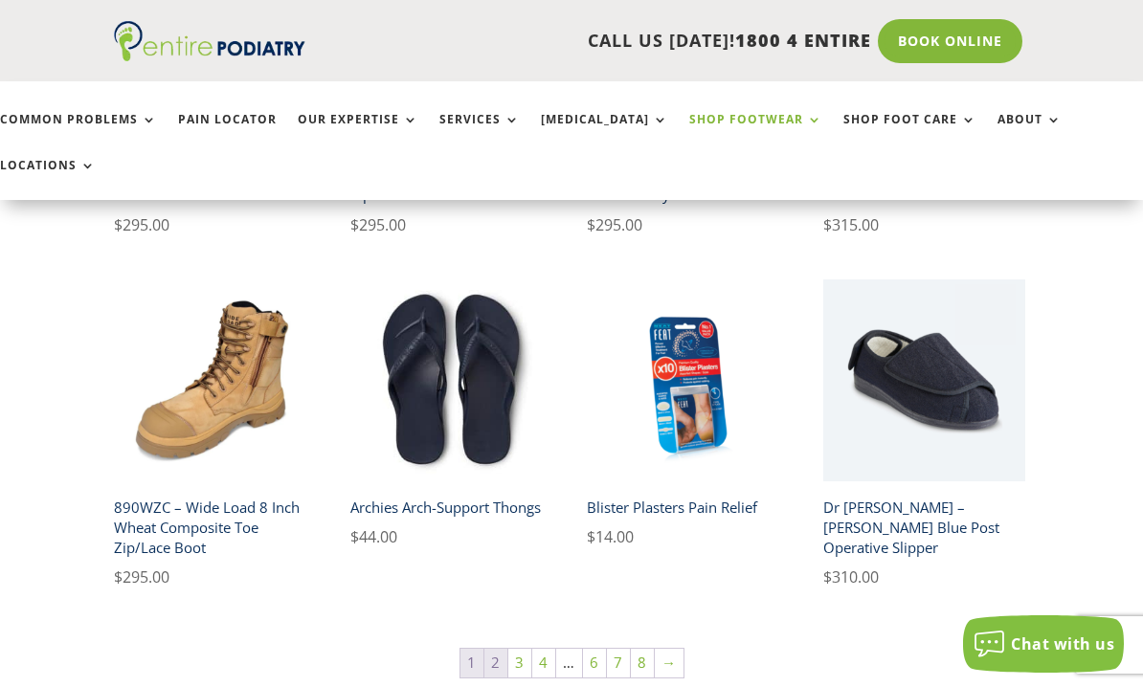
click at [491, 649] on link "2" at bounding box center [495, 663] width 23 height 29
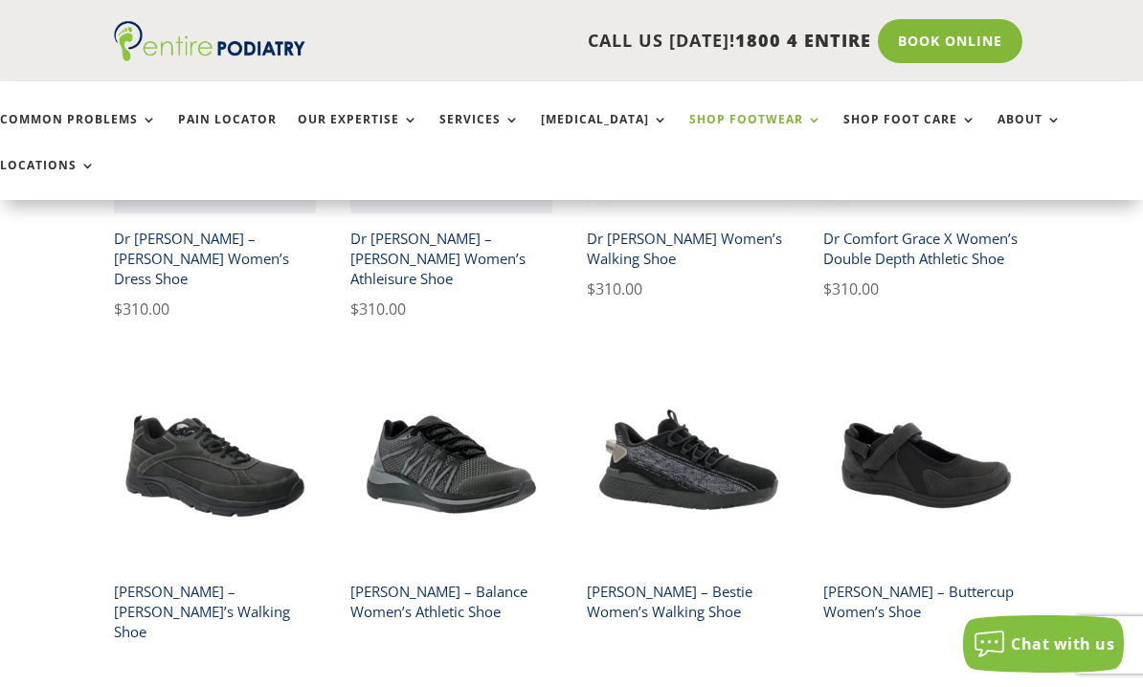
scroll to position [1083, 0]
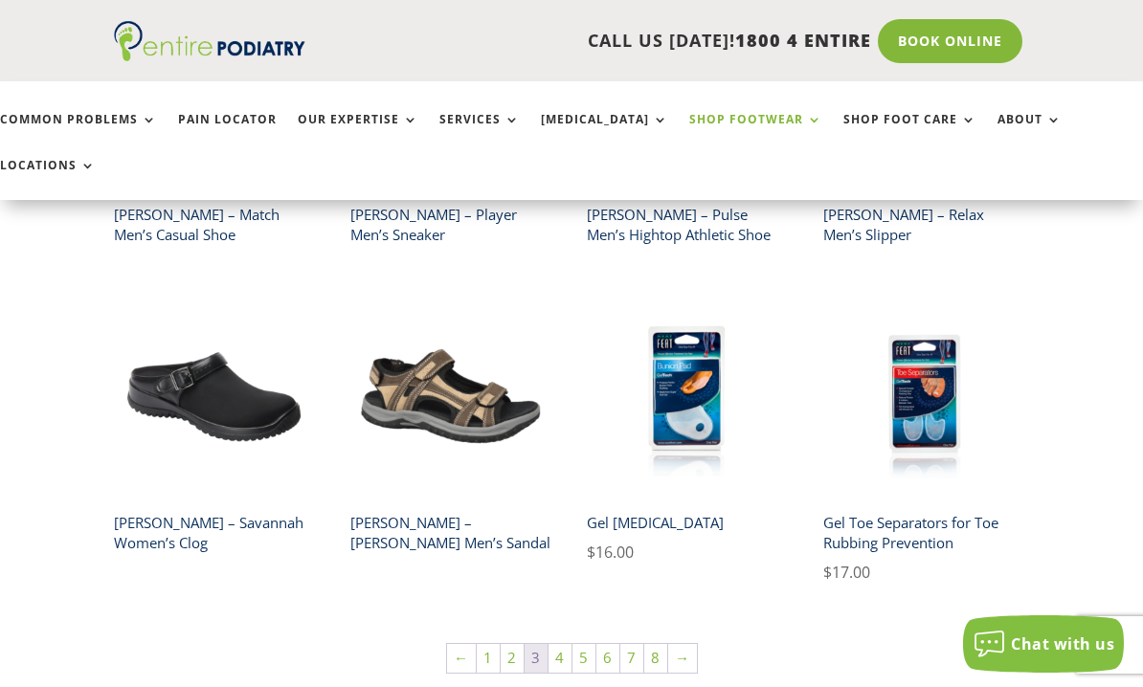
scroll to position [1079, 0]
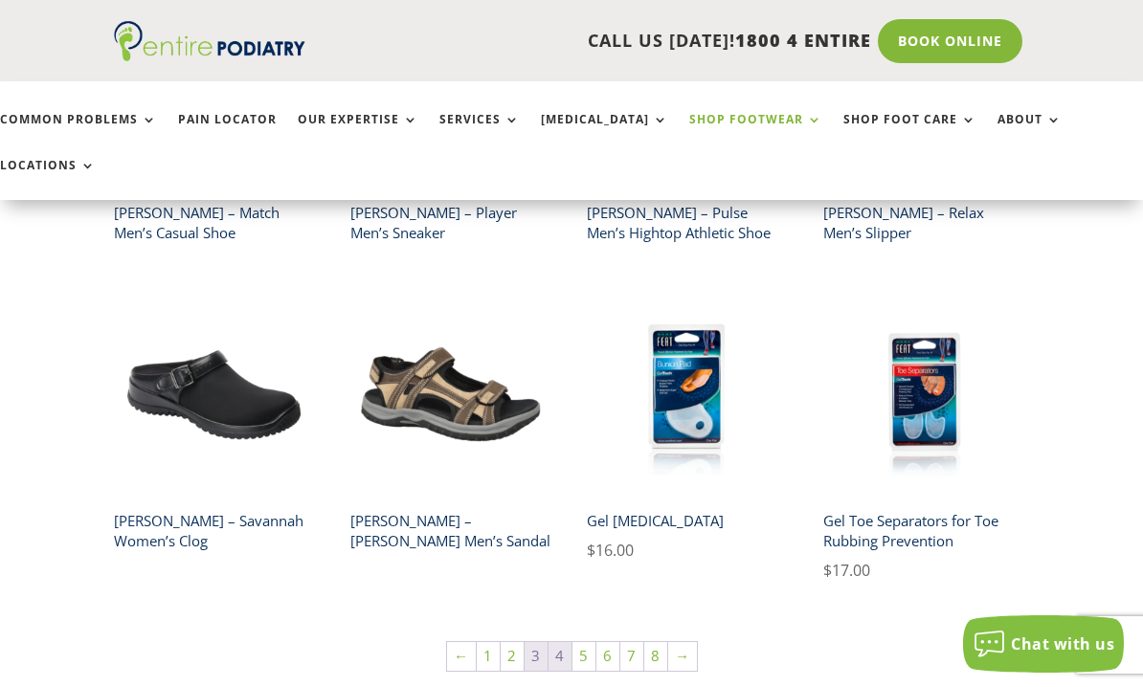
click at [557, 642] on link "4" at bounding box center [560, 656] width 23 height 29
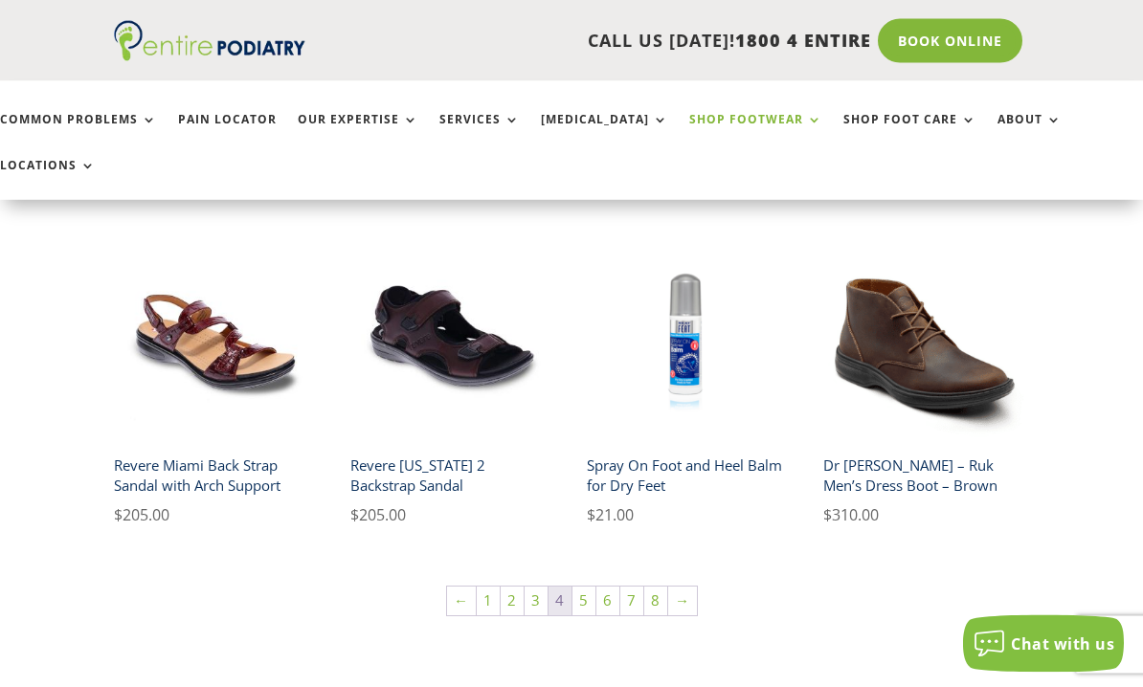
scroll to position [1145, 0]
click at [580, 586] on link "5" at bounding box center [584, 600] width 23 height 29
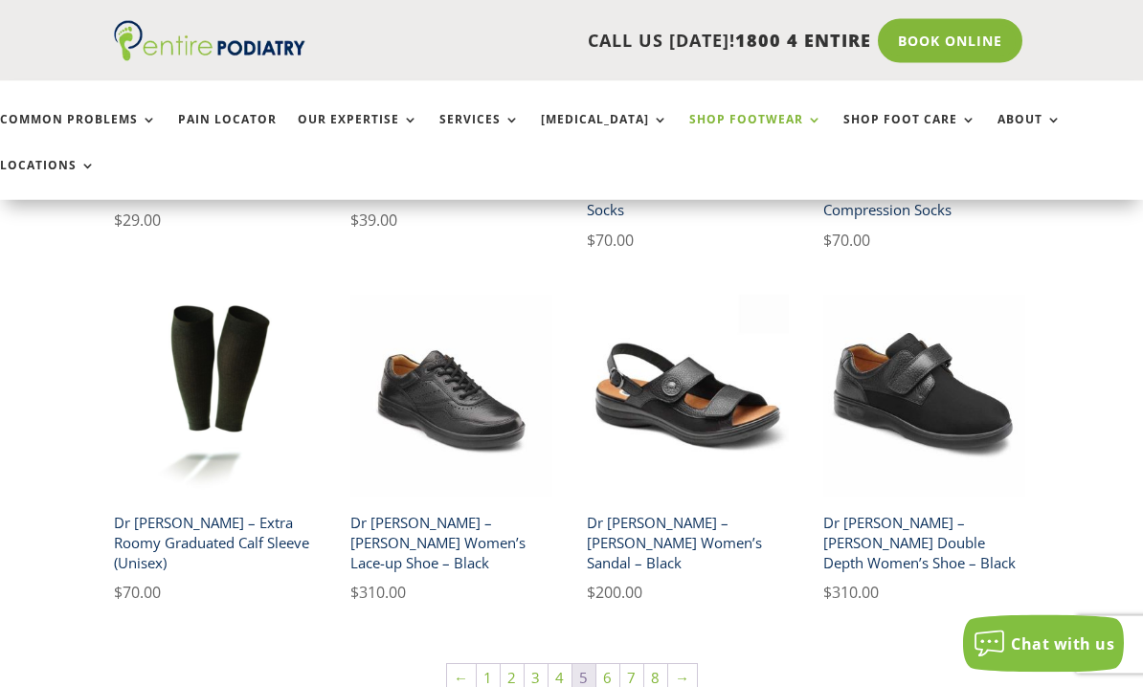
scroll to position [1130, 0]
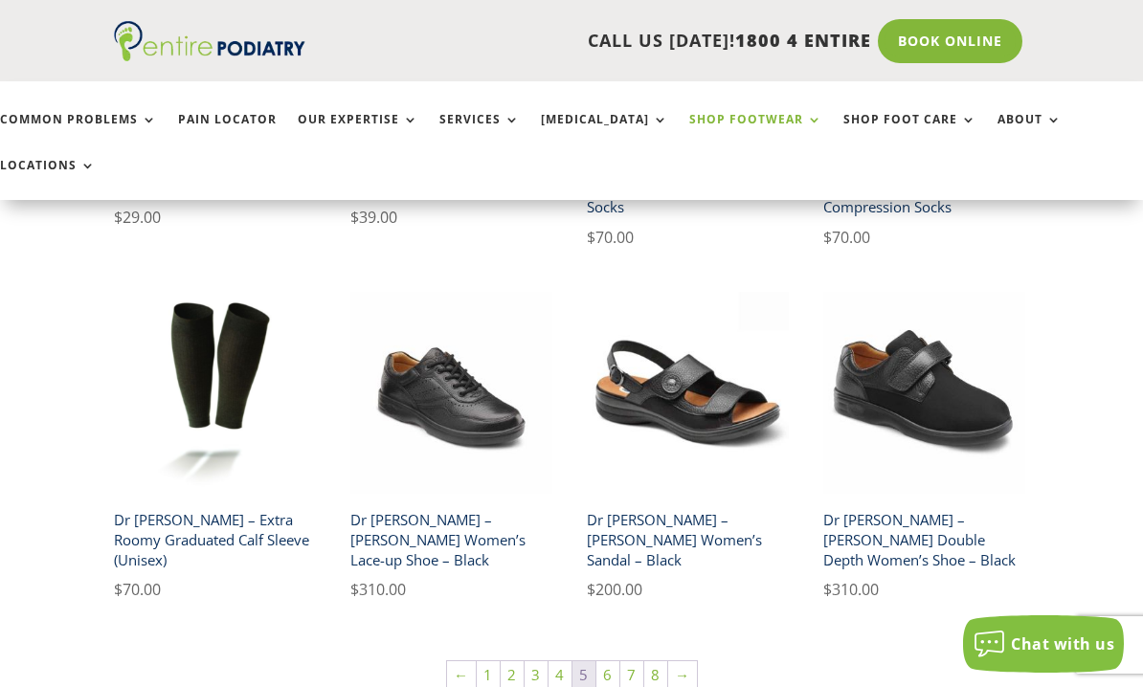
click at [902, 503] on h2 "Dr Comfort – Annie X Double Depth Women’s Shoe – Black" at bounding box center [924, 540] width 202 height 75
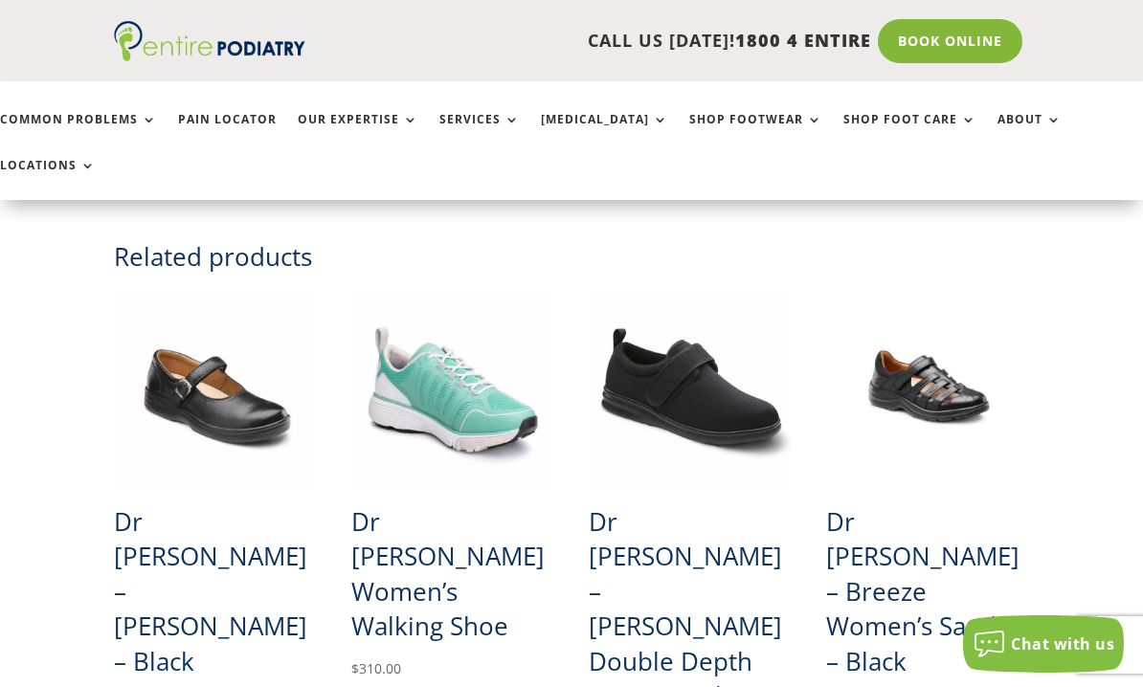
scroll to position [1457, 0]
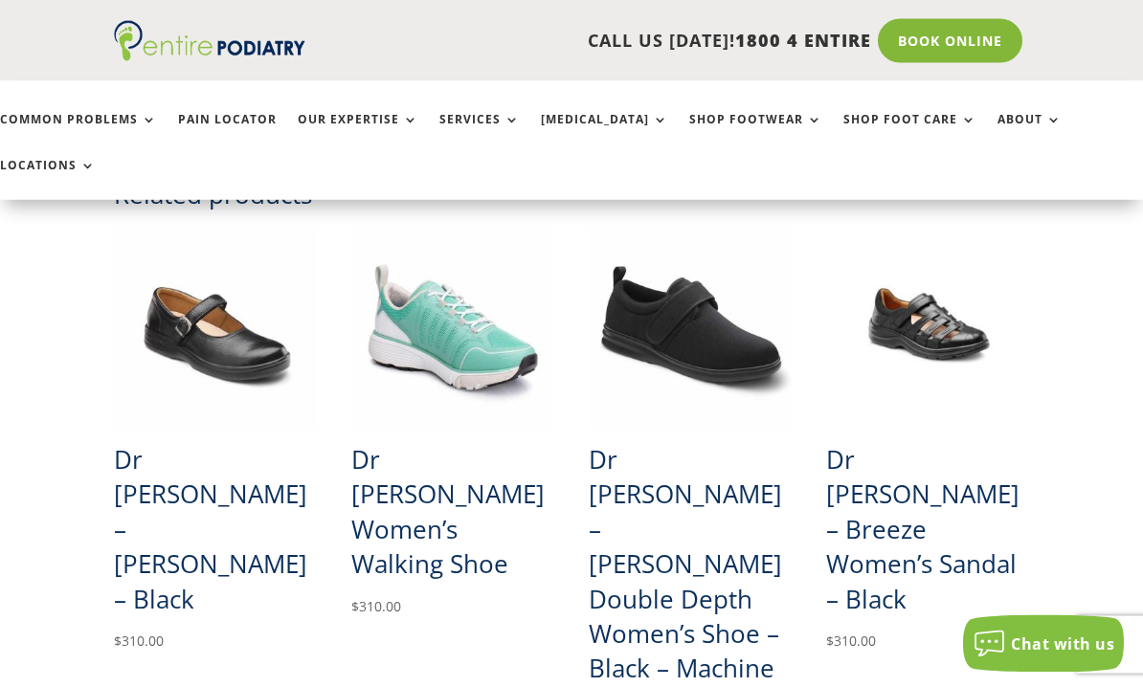
scroll to position [1386, 0]
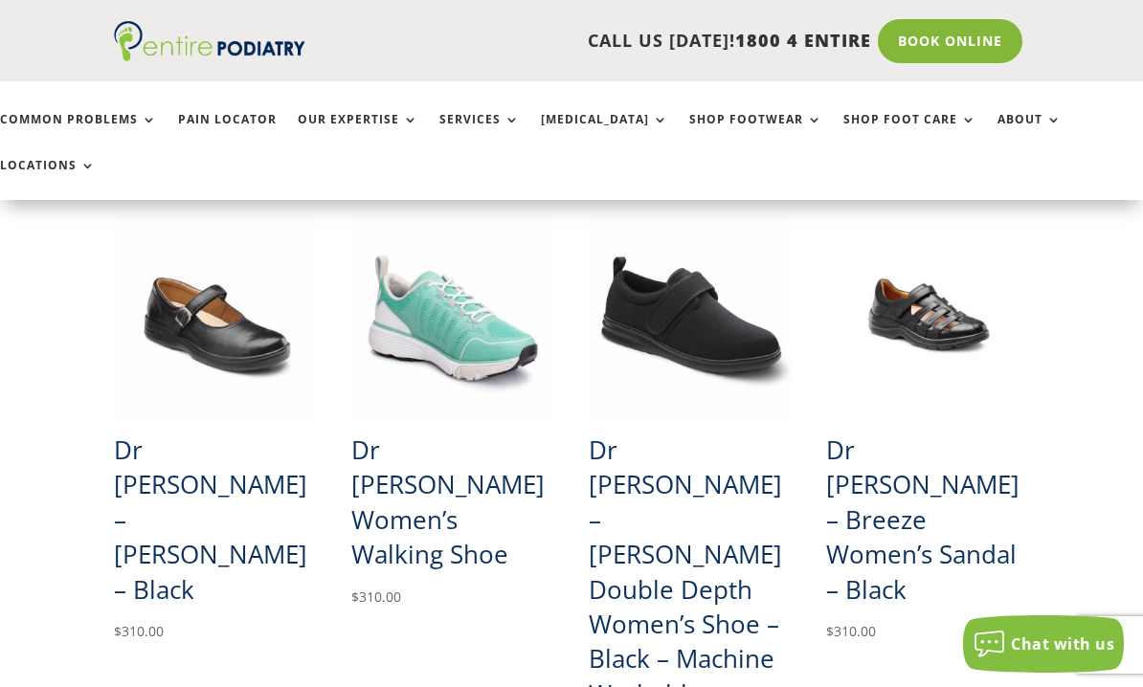
click at [625, 491] on h2 "Dr [PERSON_NAME] – [PERSON_NAME] Double Depth Women’s Shoe – Black – Machine Wa…" at bounding box center [690, 571] width 203 height 303
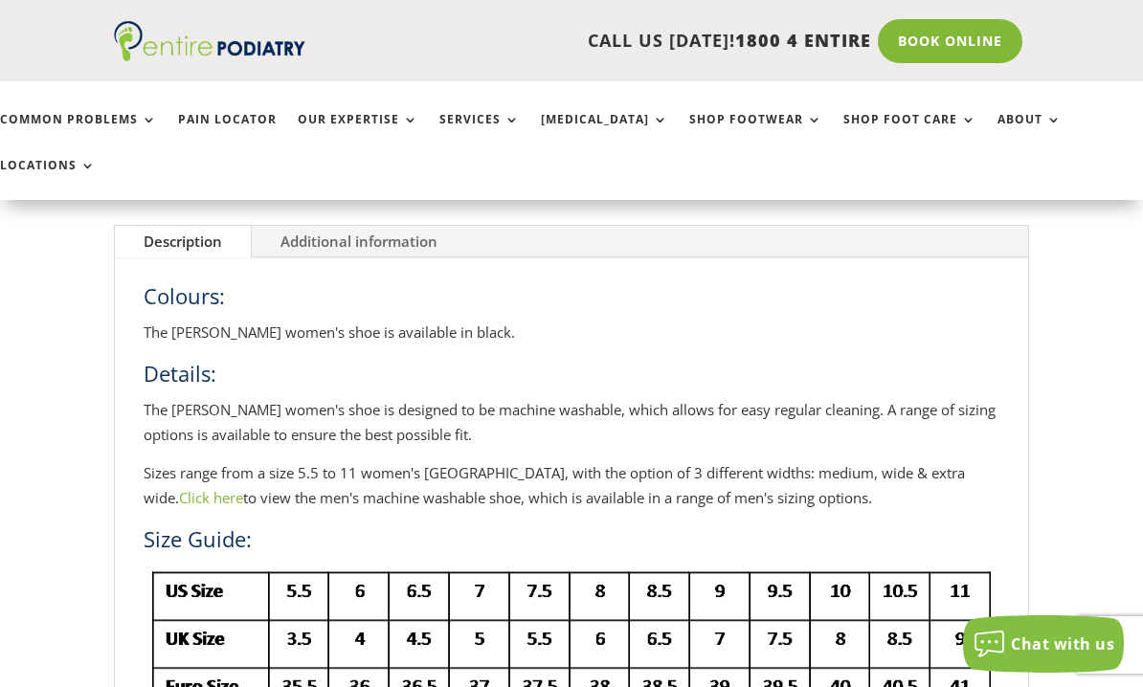
scroll to position [574, 0]
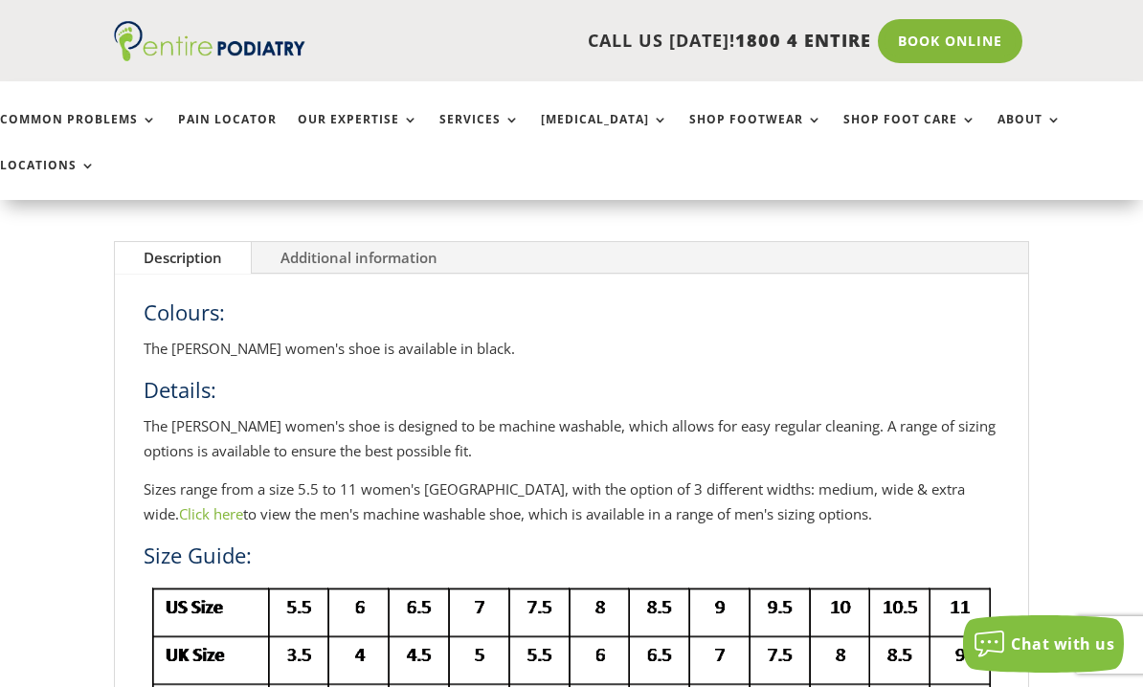
click at [295, 242] on link "Additional information" at bounding box center [359, 258] width 214 height 33
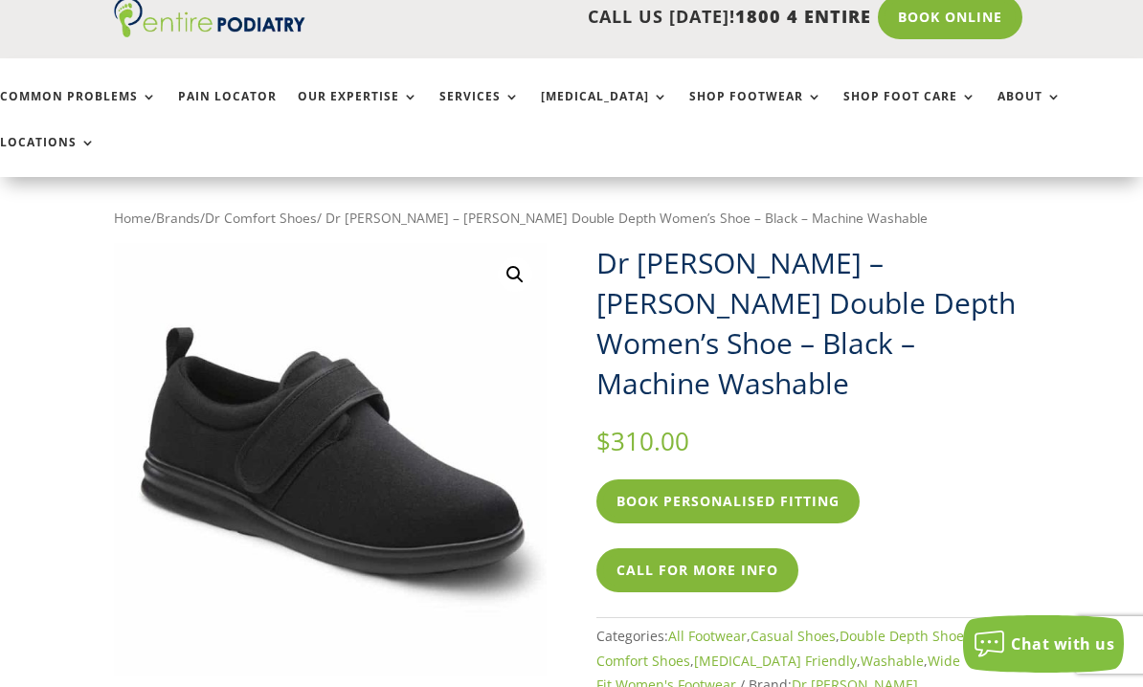
scroll to position [27, 0]
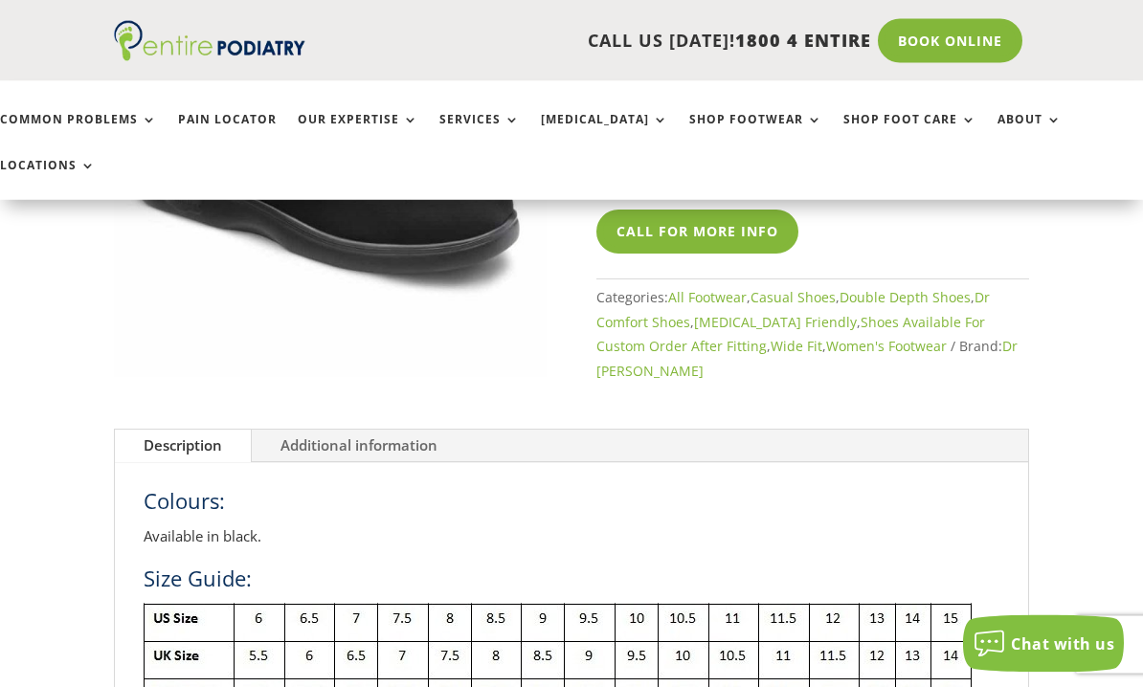
scroll to position [402, 0]
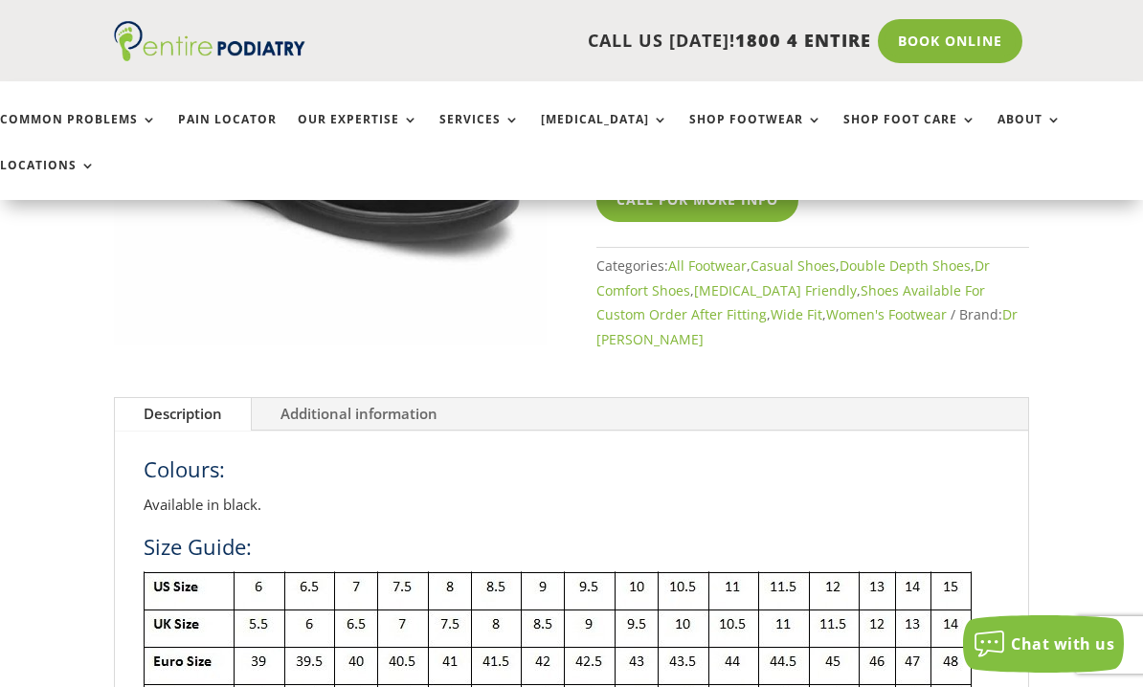
click at [293, 398] on link "Additional information" at bounding box center [359, 414] width 214 height 33
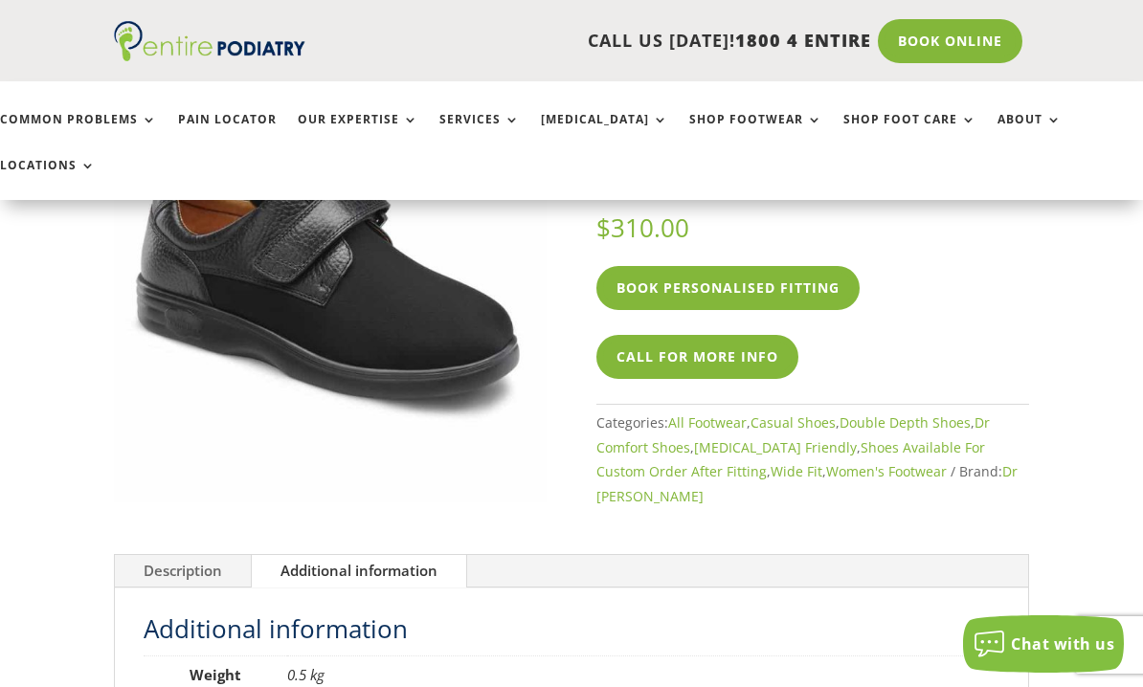
scroll to position [244, 0]
